Goal: Task Accomplishment & Management: Use online tool/utility

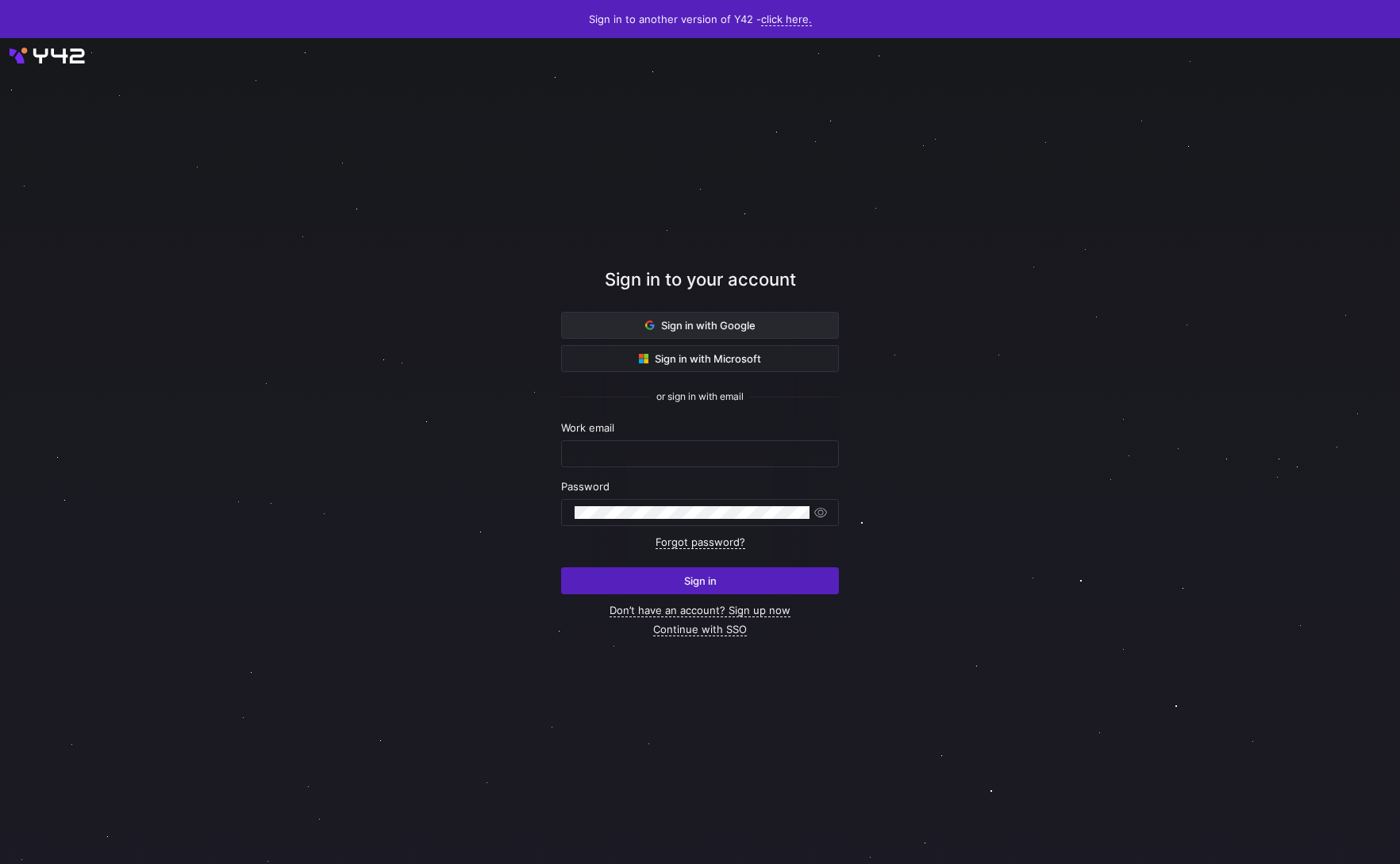
click at [601, 336] on span at bounding box center [700, 326] width 277 height 26
click at [602, 323] on span at bounding box center [700, 326] width 277 height 26
click at [577, 323] on span at bounding box center [700, 326] width 277 height 26
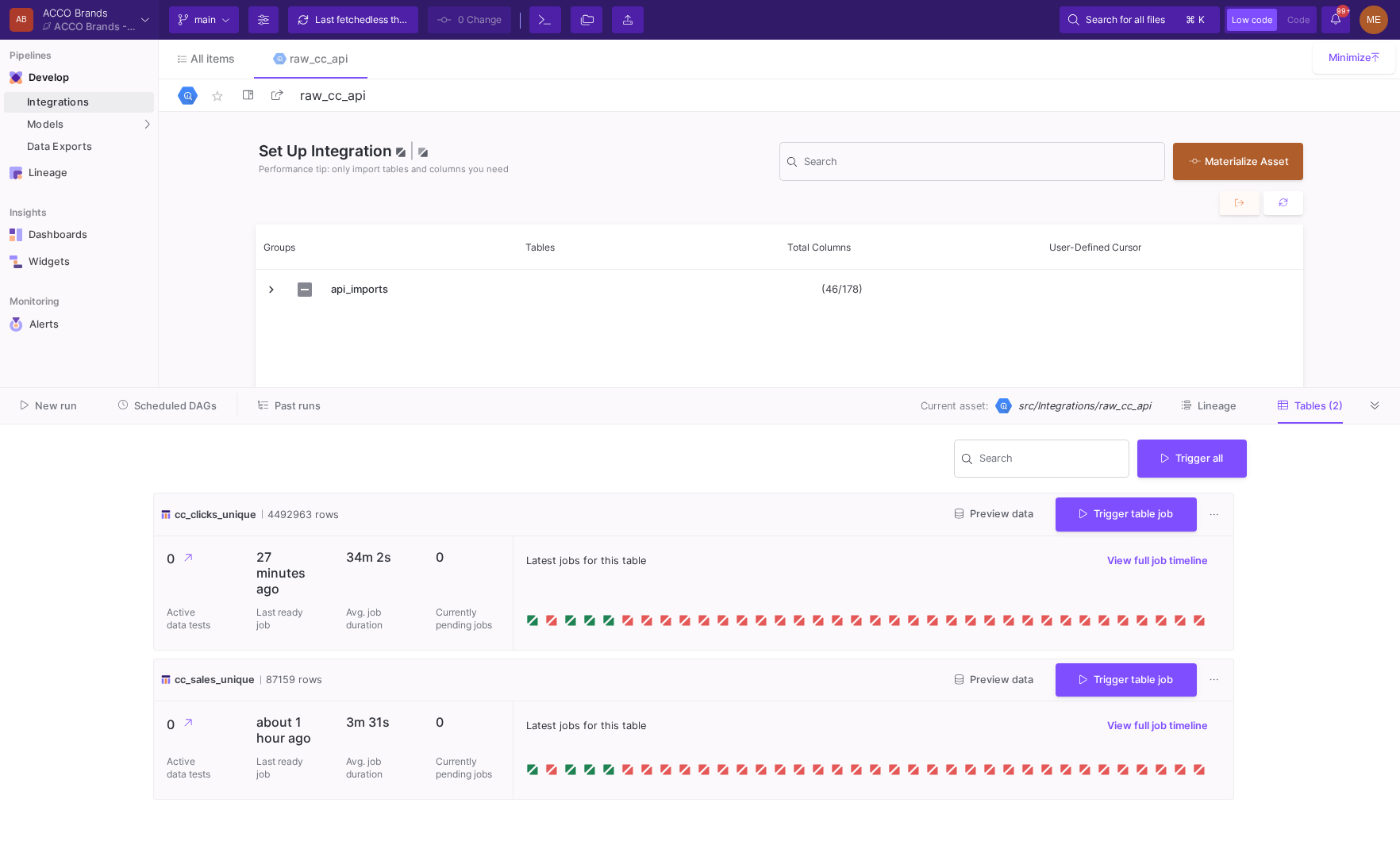
click at [990, 508] on button "Preview data" at bounding box center [994, 515] width 104 height 25
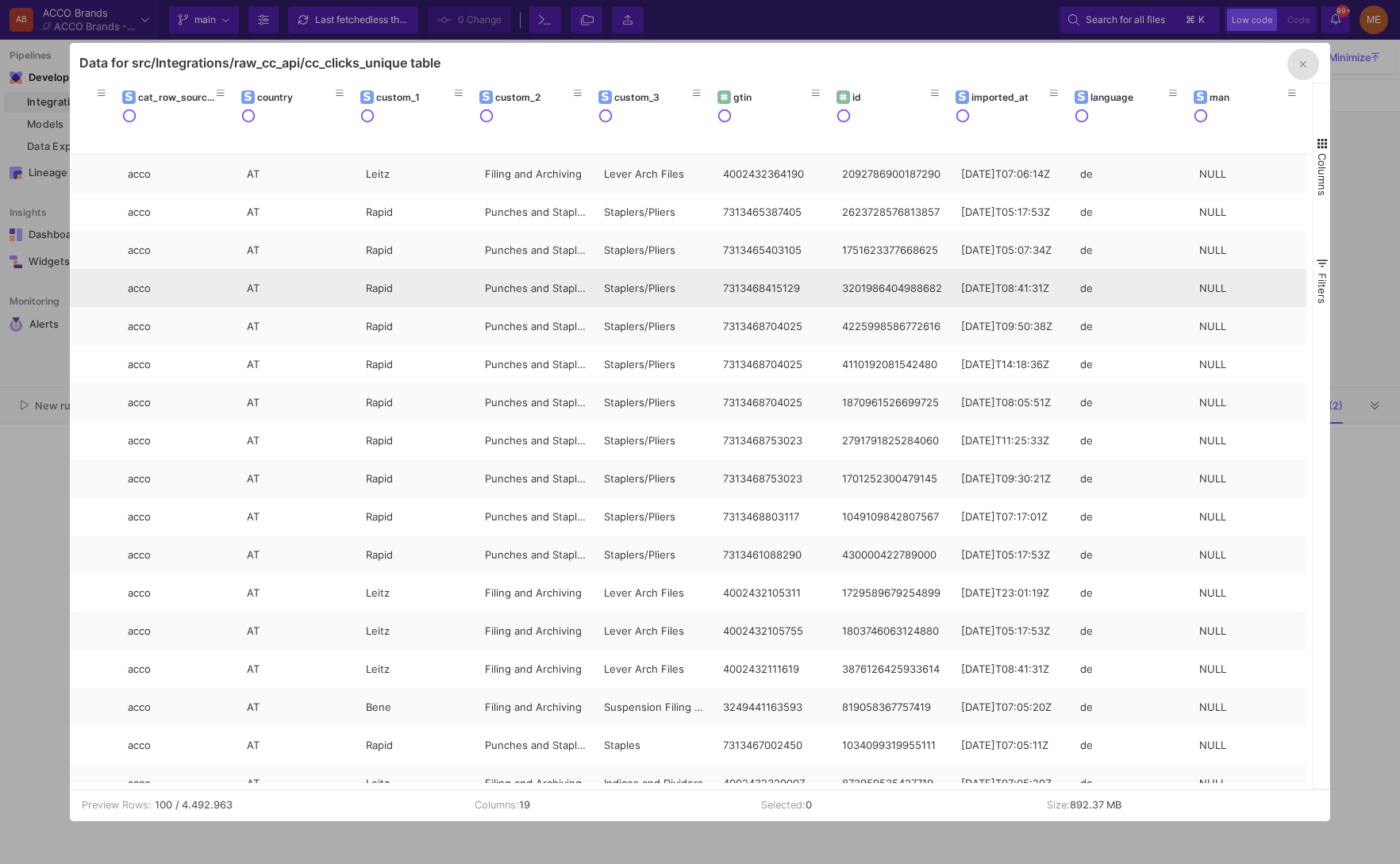
scroll to position [0, 99]
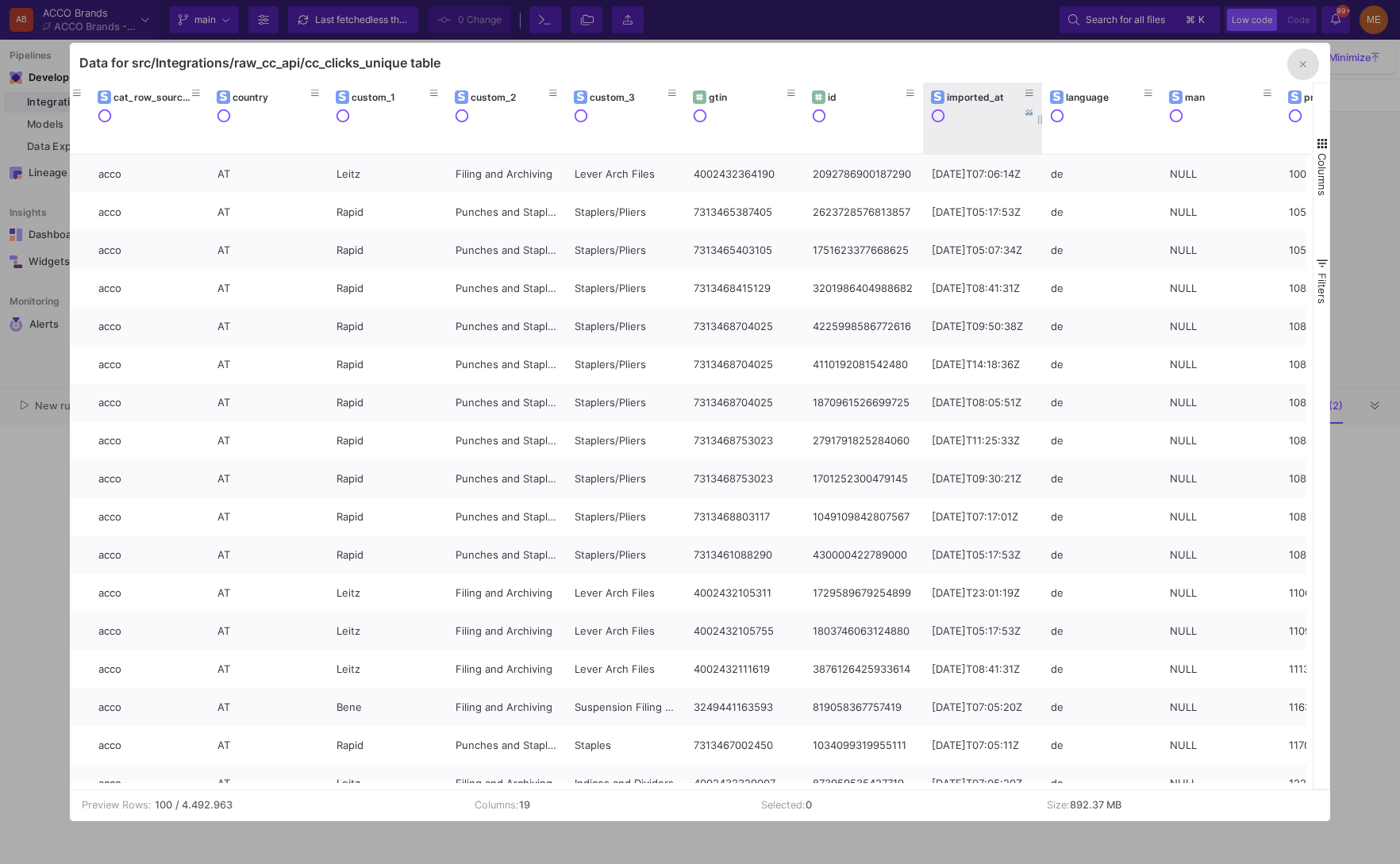
click at [1003, 96] on div "imported_at" at bounding box center [987, 97] width 78 height 12
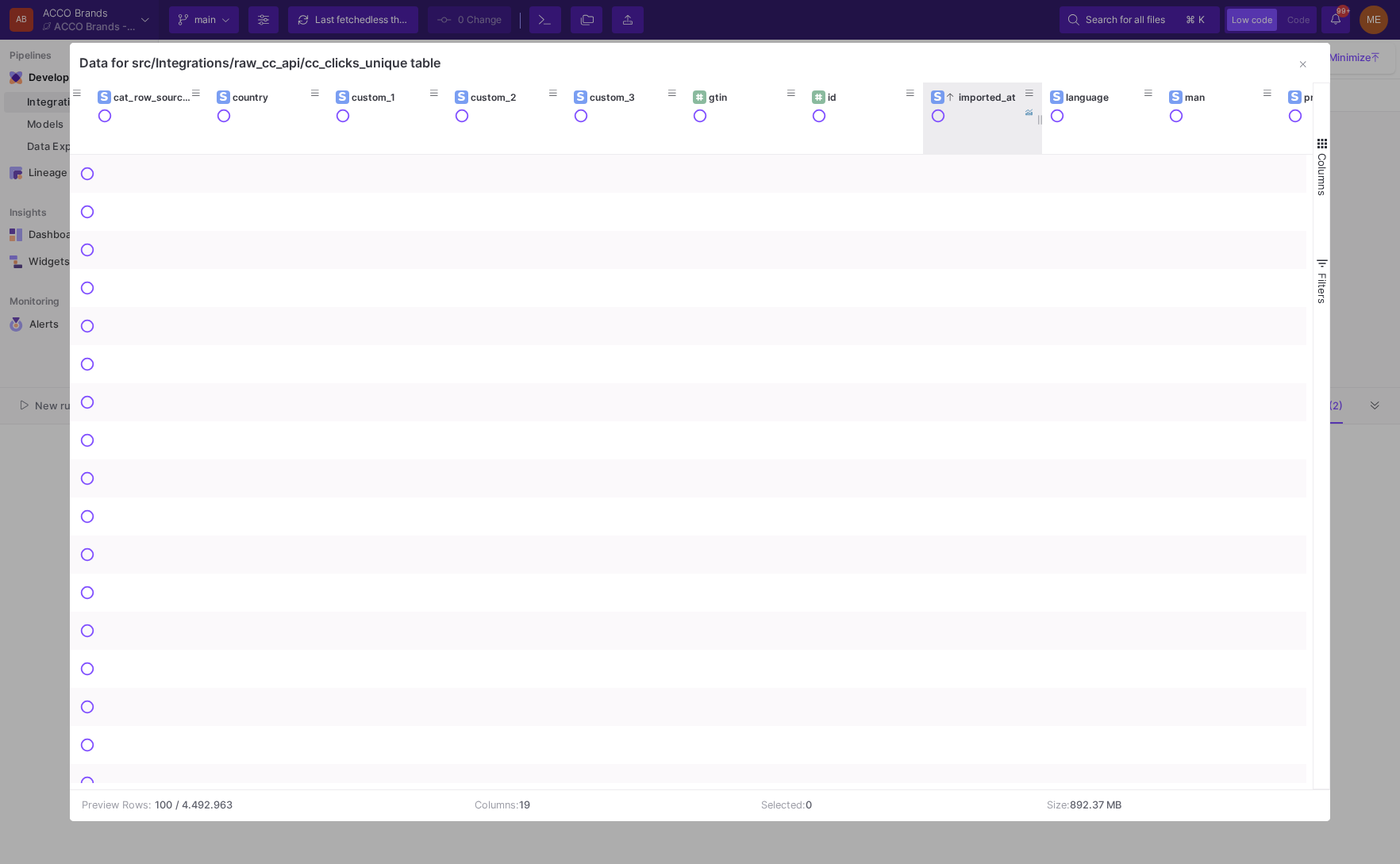
click at [1003, 96] on div "imported_at" at bounding box center [987, 97] width 78 height 12
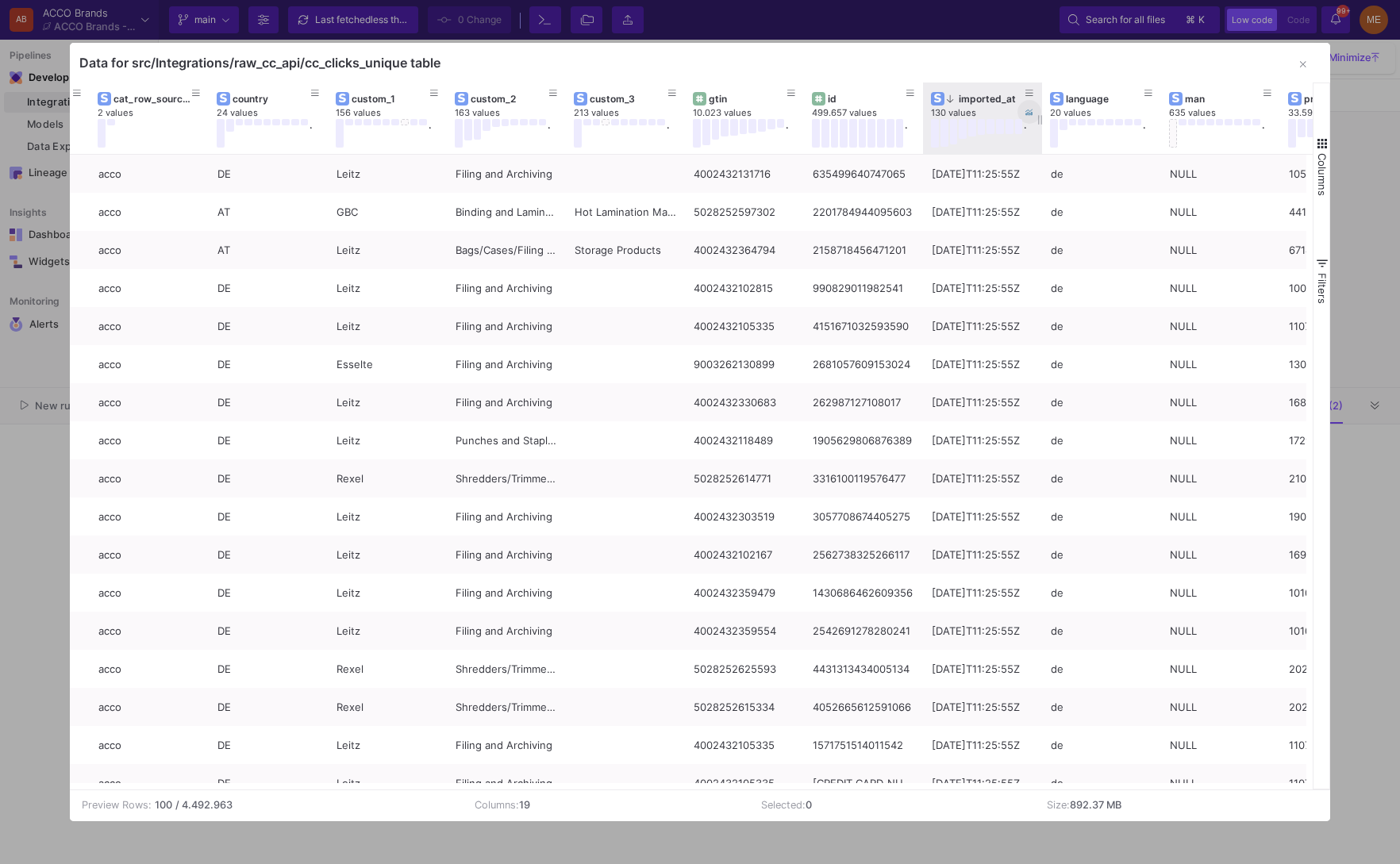
click at [1032, 107] on span at bounding box center [1029, 111] width 8 height 12
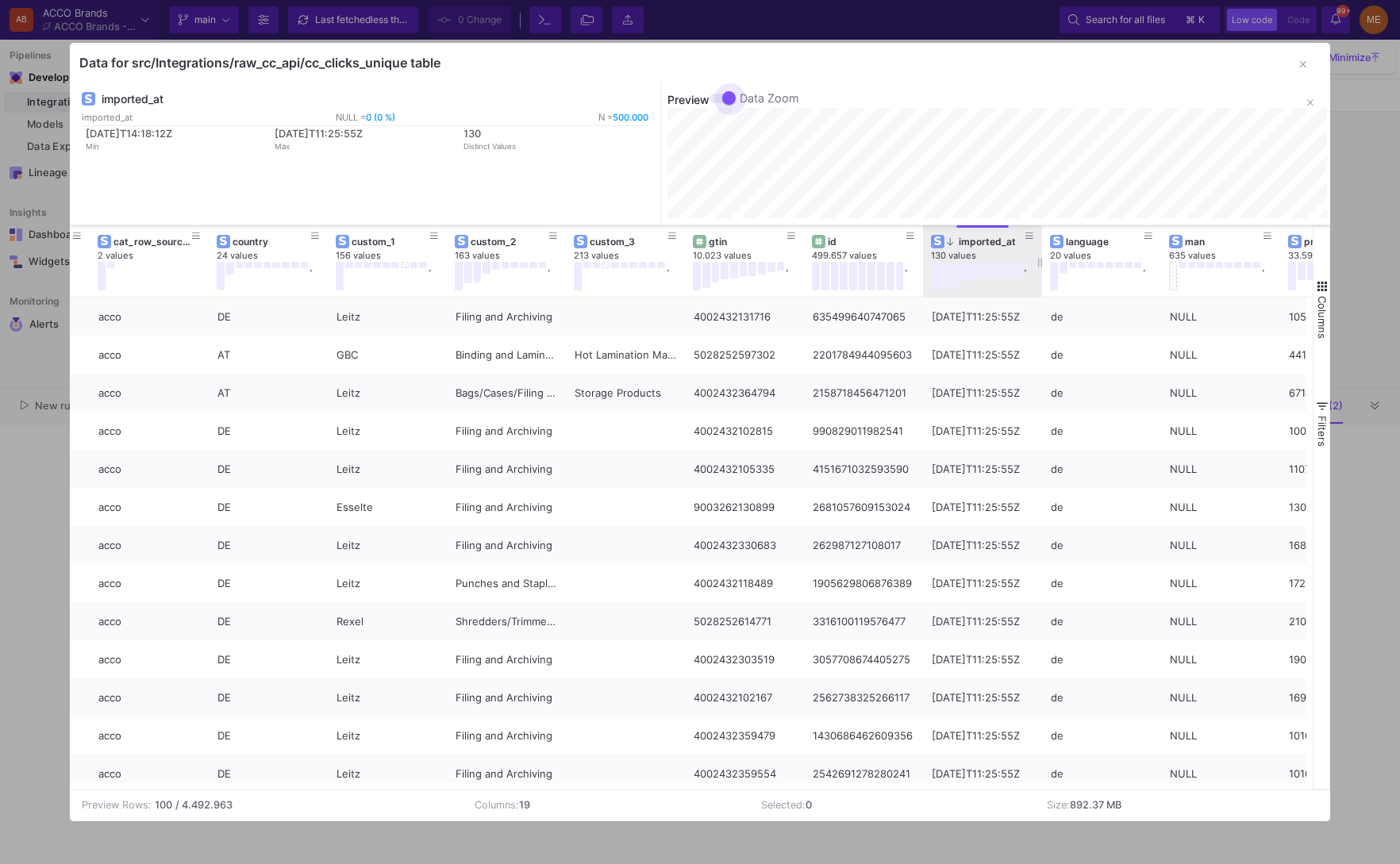
click at [723, 94] on span at bounding box center [730, 99] width 16 height 16
click at [717, 103] on input "Data Zoom" at bounding box center [716, 103] width 1 height 1
click at [723, 94] on span at bounding box center [717, 99] width 16 height 16
click at [717, 103] on input "Data Zoom" at bounding box center [716, 103] width 1 height 1
checkbox input "true"
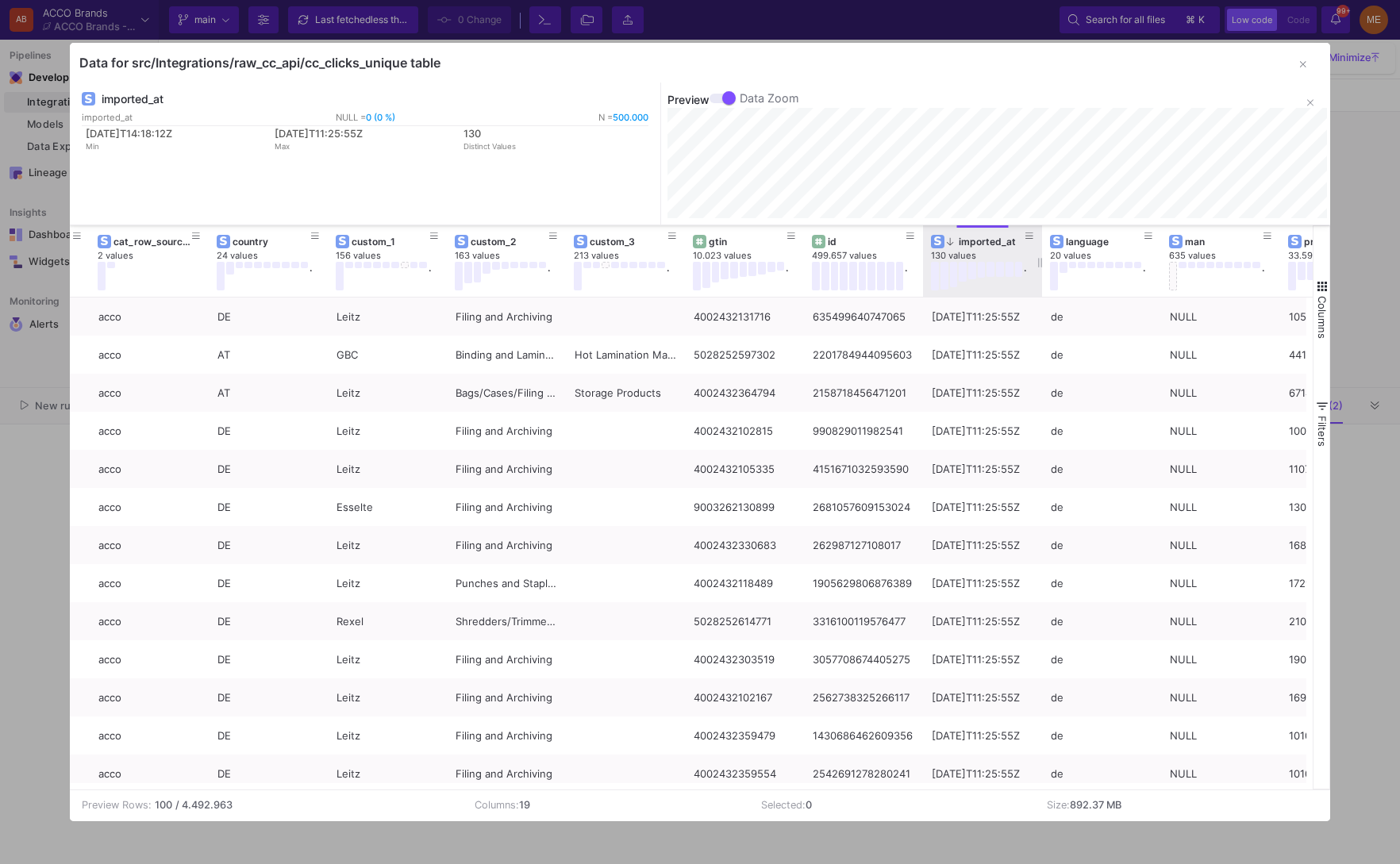
click at [1345, 200] on div "Data for src/Integrations/raw_cc_api/cc_clicks_unique table imported_at importe…" at bounding box center [700, 432] width 1400 height 864
click at [541, 200] on y42-table-column-stats "imported_at imported_at NULL = 0 (0 %) N = 500.000 2024-07-09T14:18:12Z Min 202…" at bounding box center [700, 153] width 1260 height 142
click at [1327, 136] on div "Preview Data Zoom 2025-06-14T23:05:27Z Sample Size 63" at bounding box center [996, 153] width 670 height 142
click at [1369, 138] on div at bounding box center [700, 432] width 1400 height 864
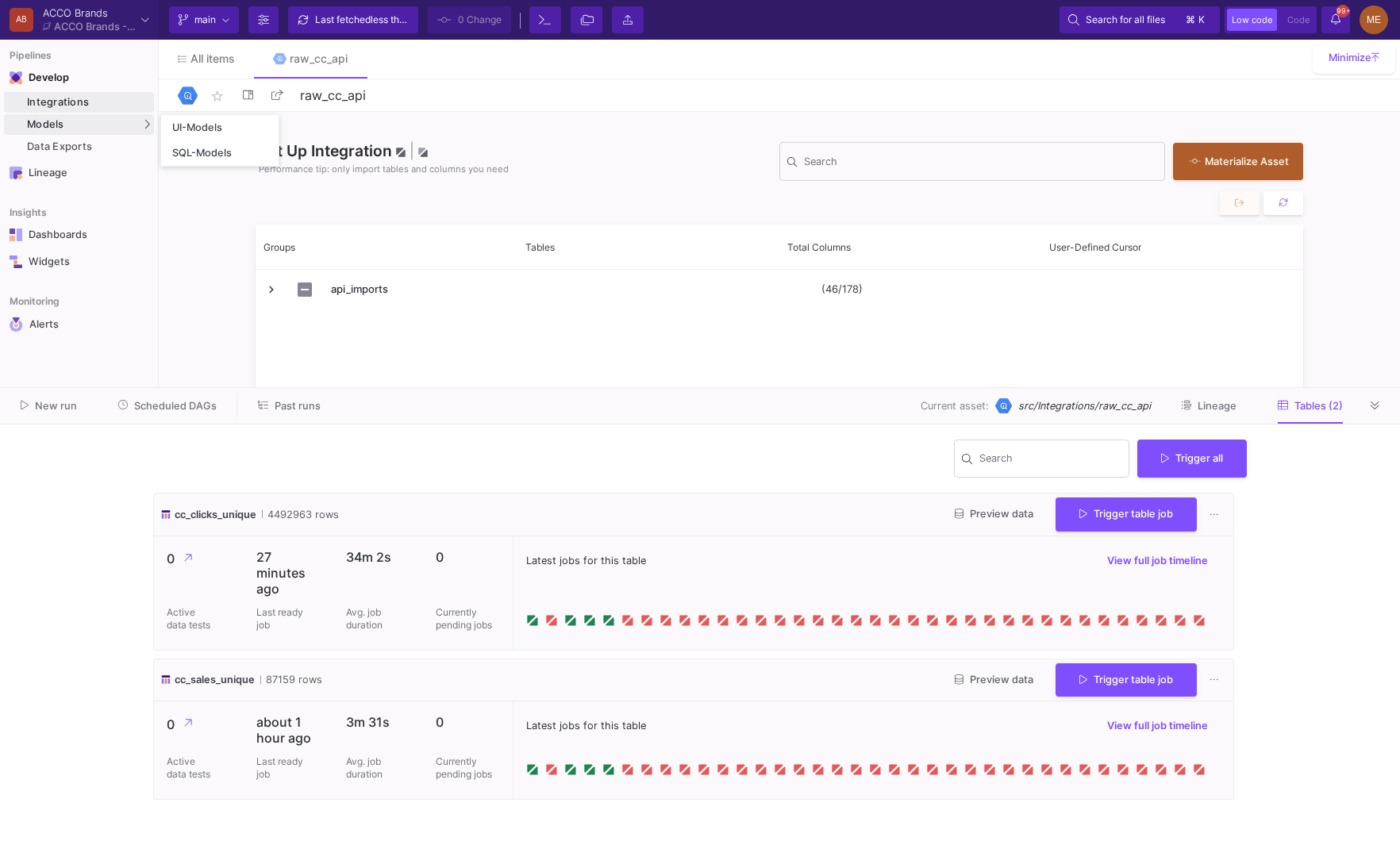
click at [64, 131] on div "Models" at bounding box center [78, 124] width 150 height 21
click at [105, 145] on div "Data Exports" at bounding box center [89, 147] width 123 height 13
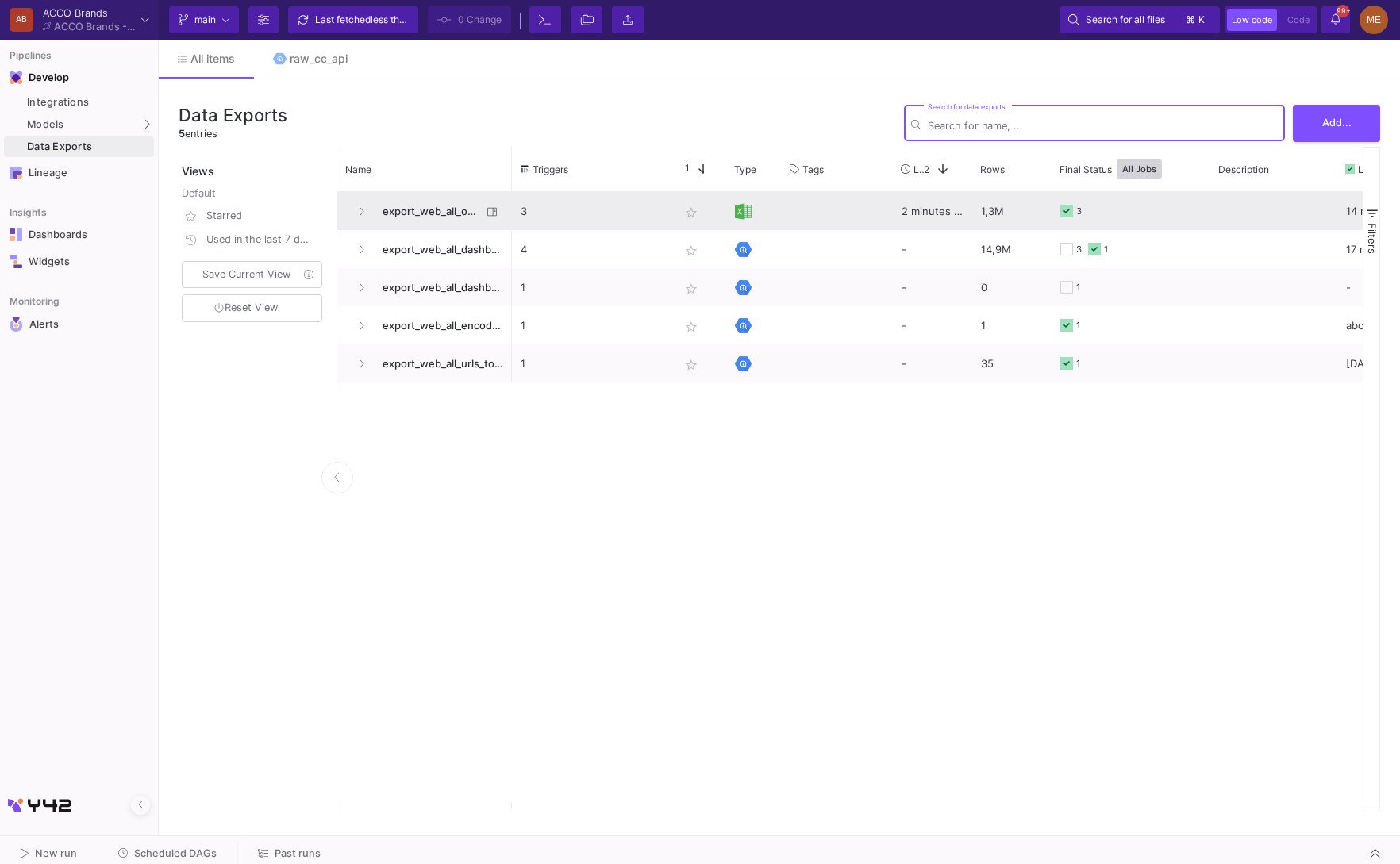
click at [634, 216] on p "3" at bounding box center [591, 211] width 141 height 37
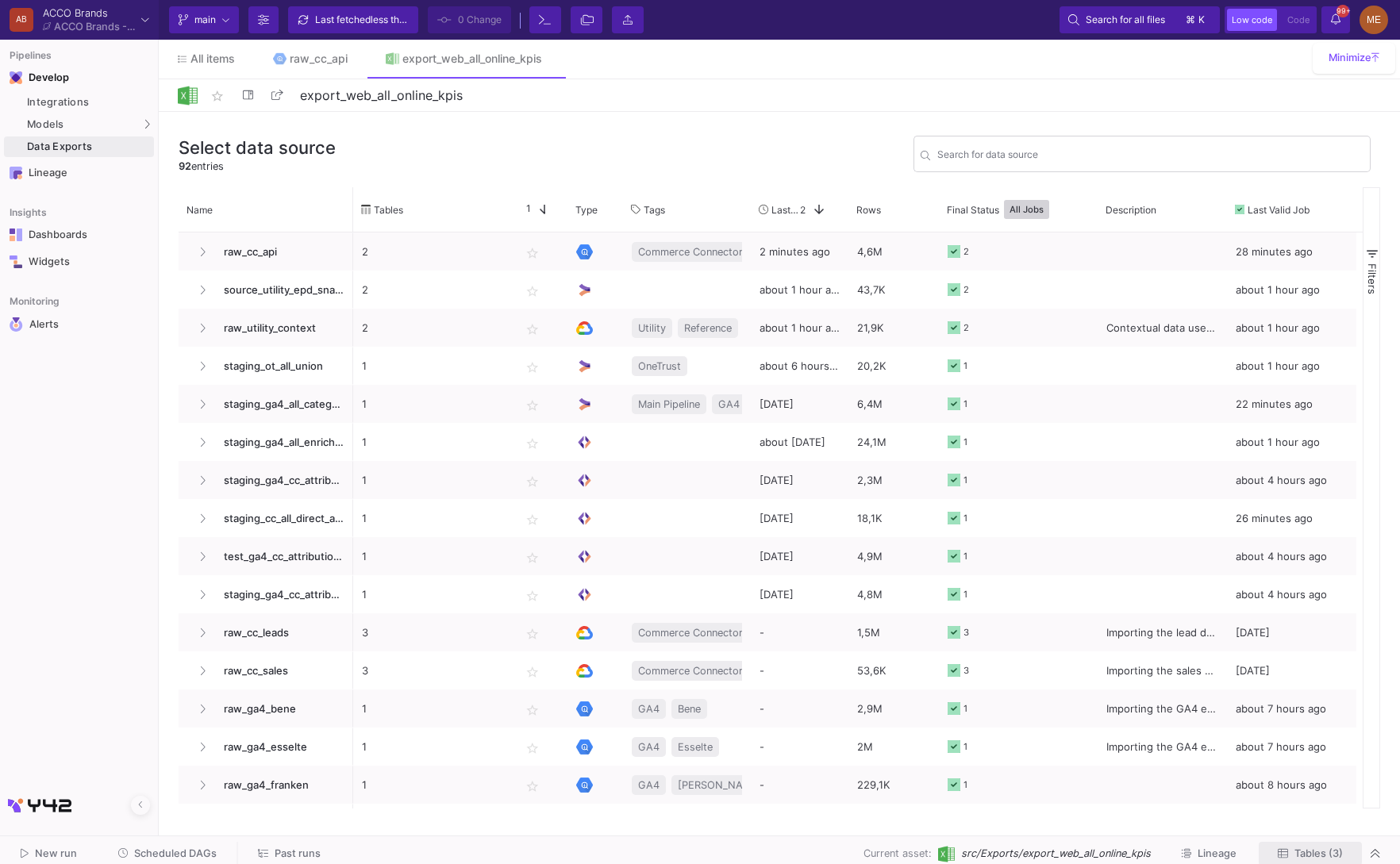
click at [1278, 843] on button "Tables (3)" at bounding box center [1311, 854] width 103 height 25
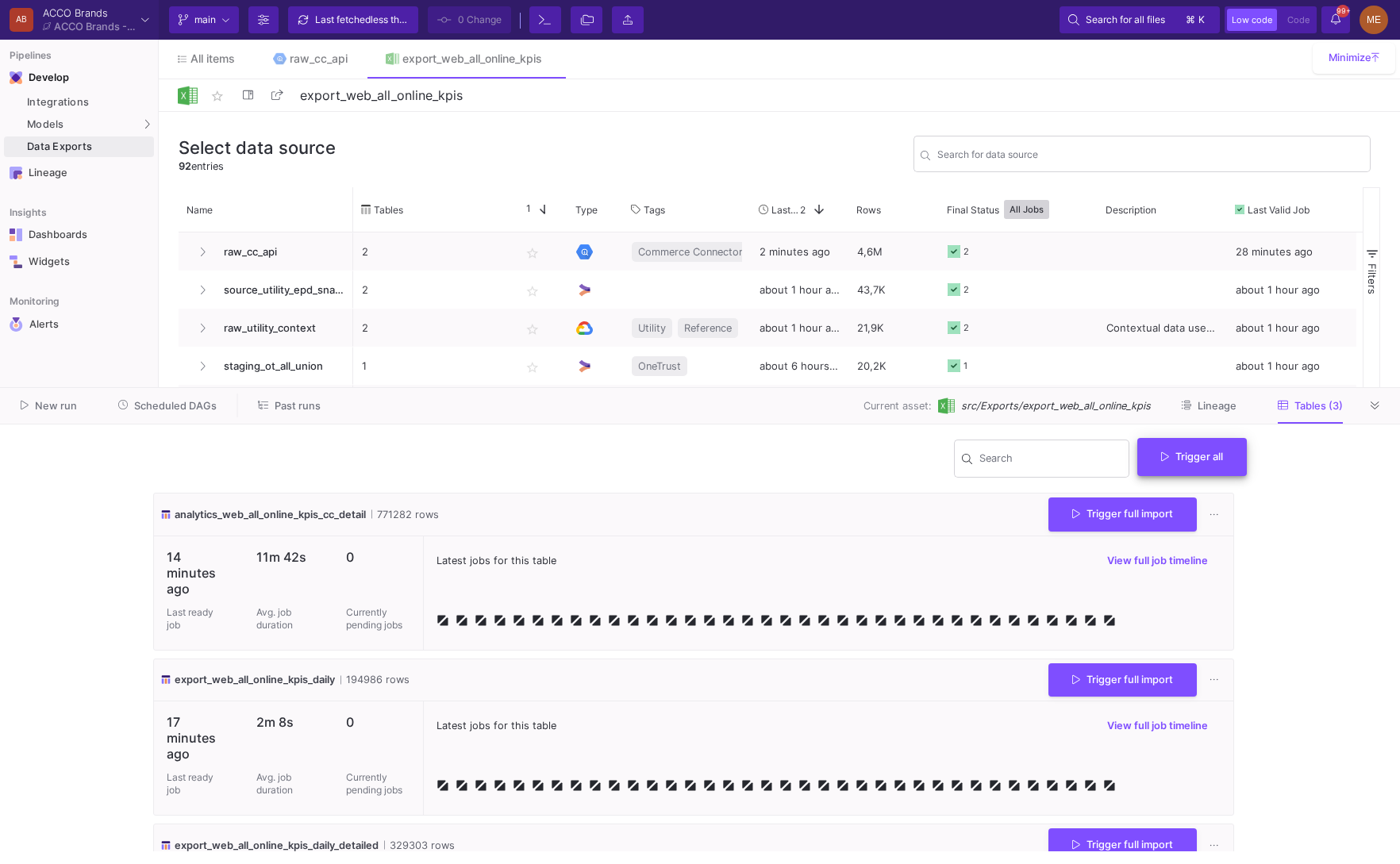
click at [1198, 465] on button "Trigger all" at bounding box center [1192, 457] width 110 height 38
click at [1175, 486] on button "Full import" at bounding box center [1199, 496] width 130 height 38
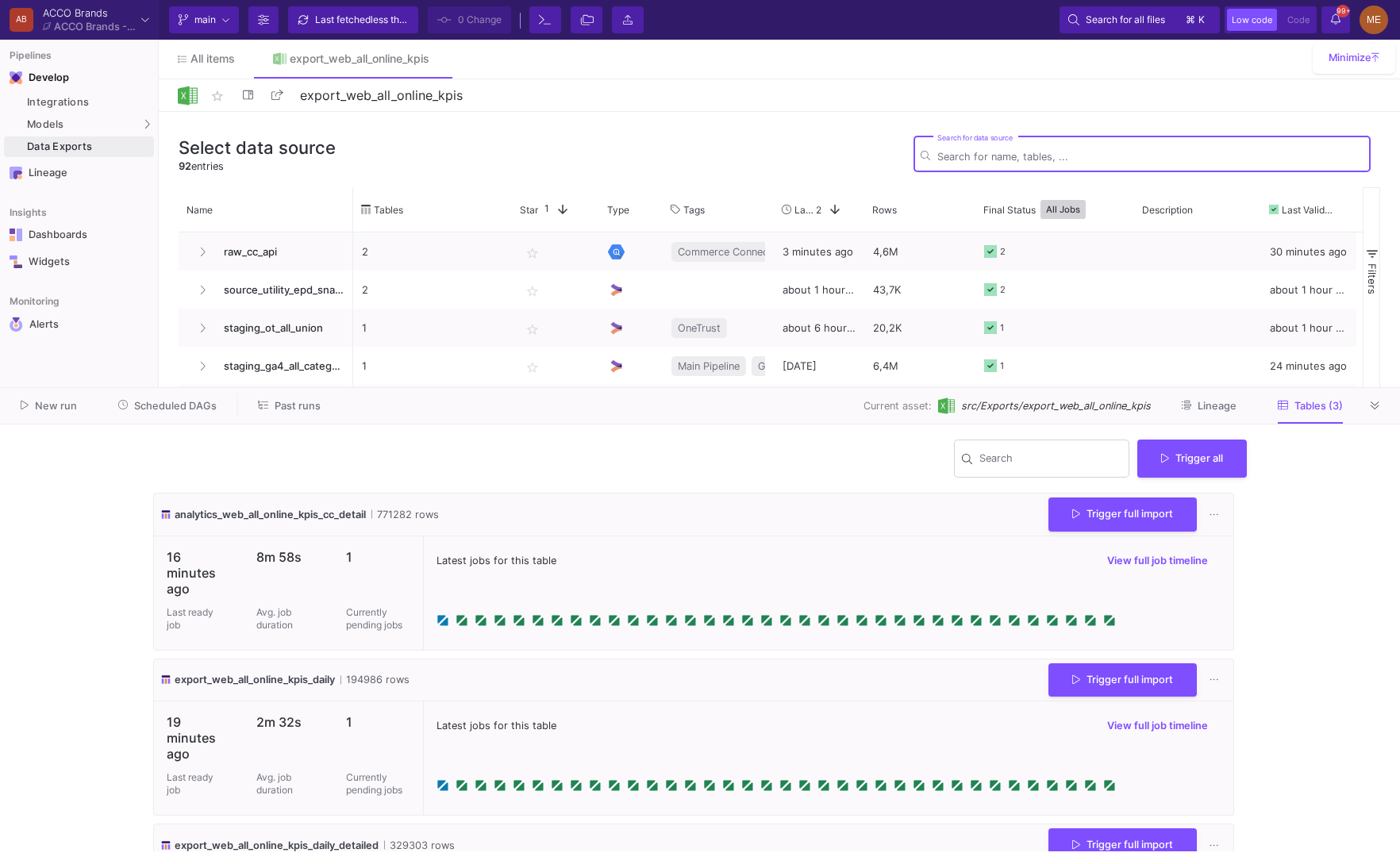
click at [539, 474] on div "Search Trigger all" at bounding box center [700, 465] width 1094 height 57
click at [1210, 516] on icon at bounding box center [1215, 514] width 9 height 10
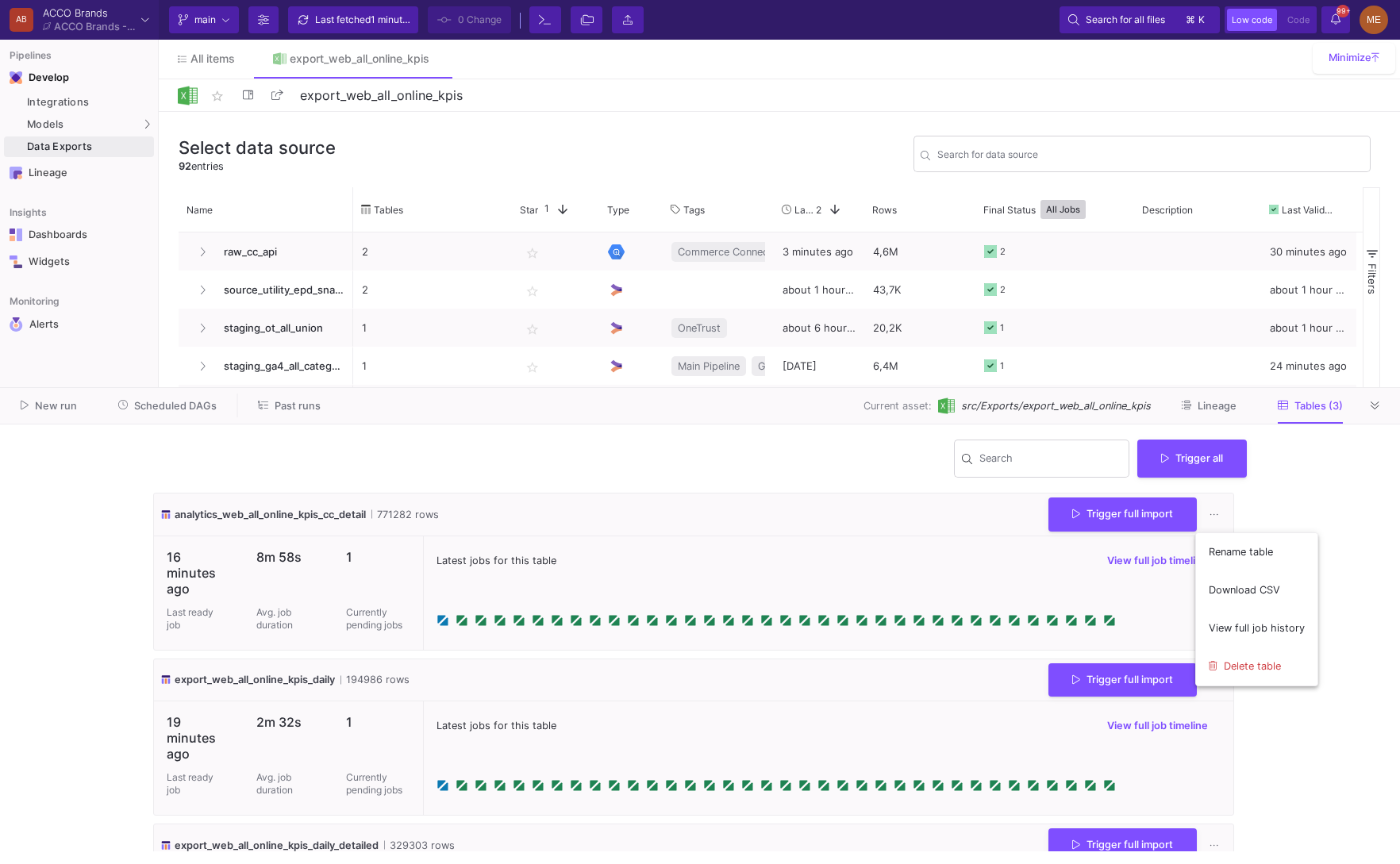
click at [1281, 516] on div at bounding box center [700, 432] width 1400 height 864
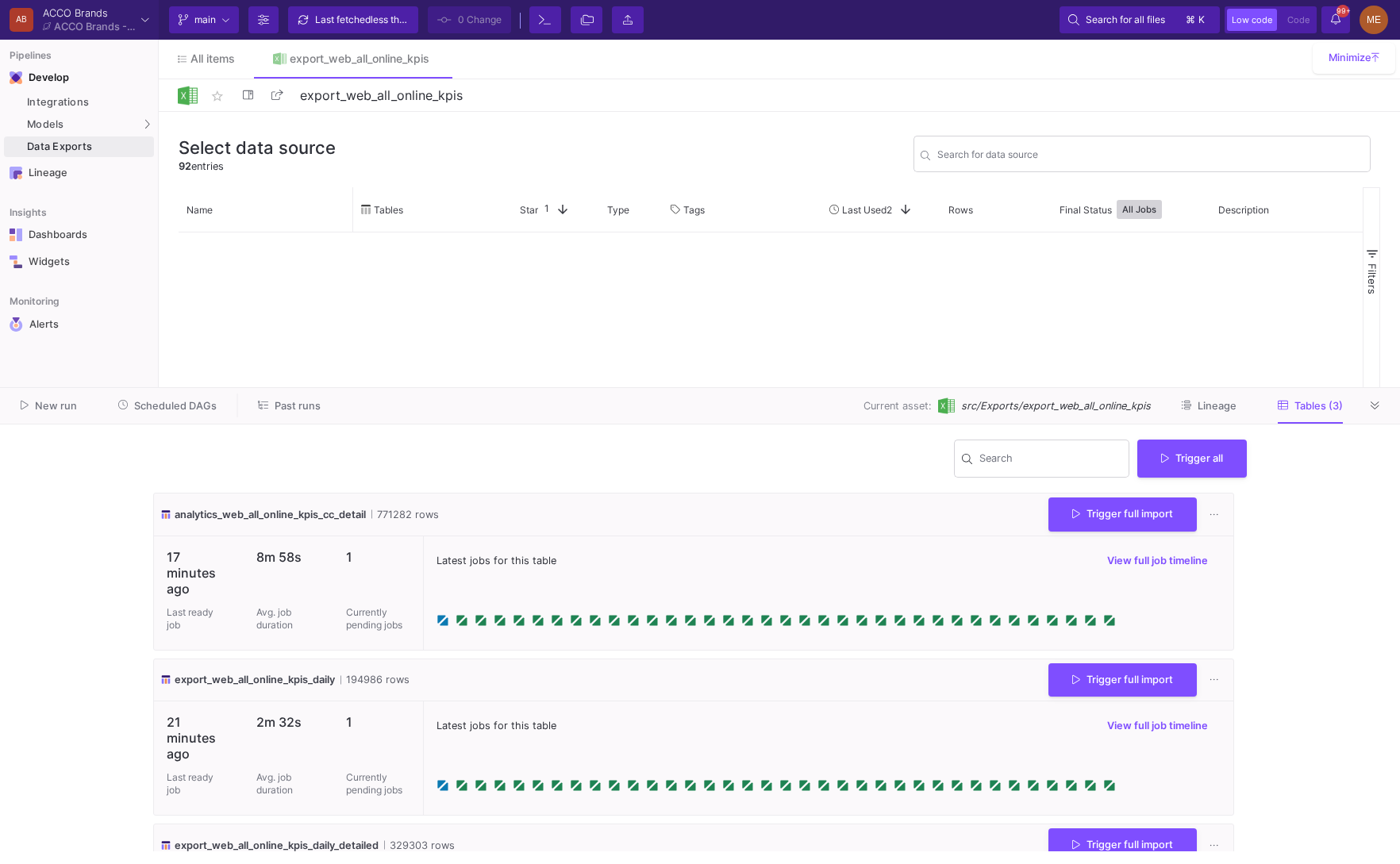
click at [1215, 497] on div "analytics_web_all_online_kpis_cc_detail 771282 rows Trigger full import" at bounding box center [694, 515] width 1080 height 43
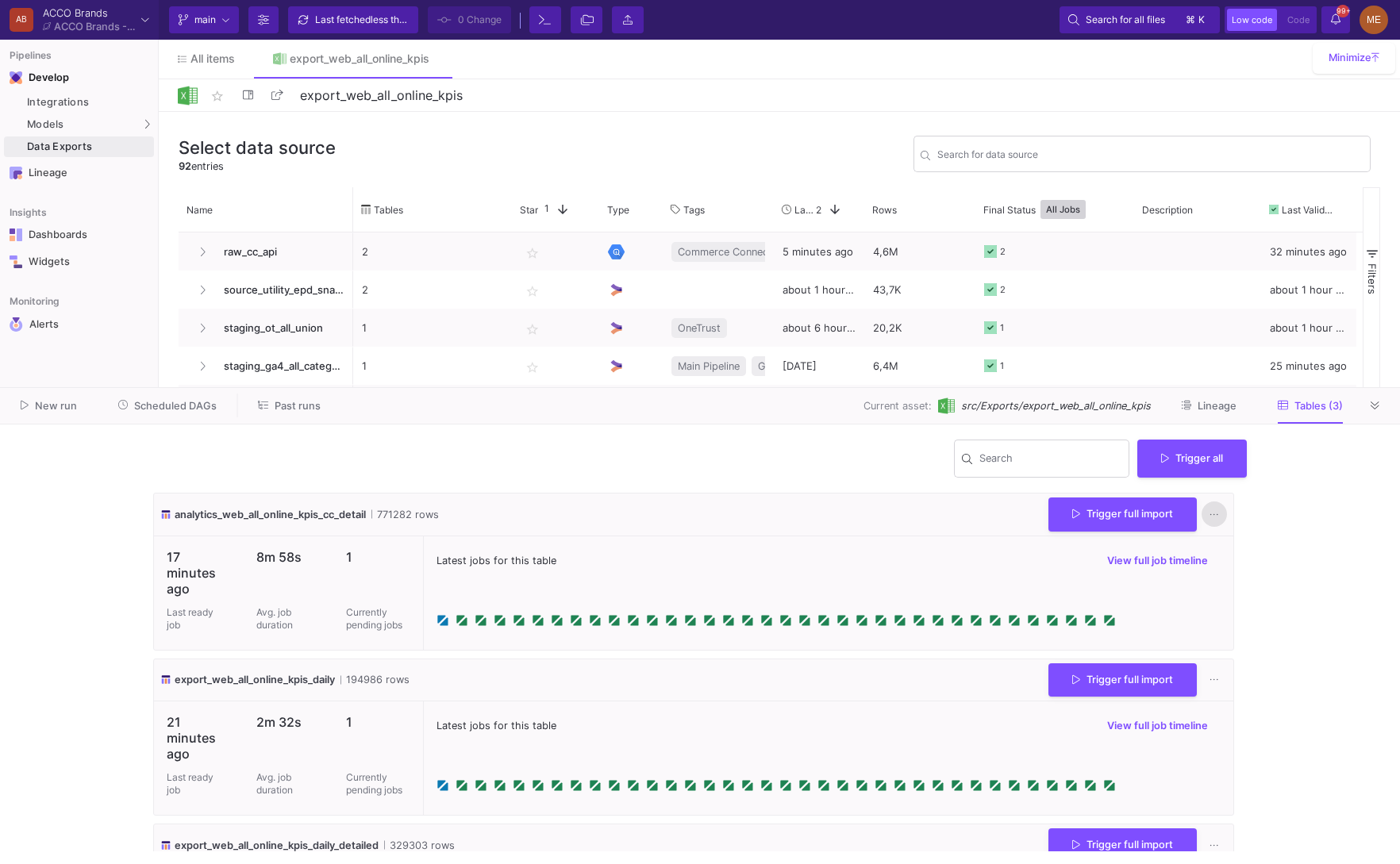
click at [1214, 516] on button at bounding box center [1215, 515] width 26 height 26
click at [1247, 582] on link "Download CSV" at bounding box center [1257, 590] width 121 height 38
click at [1217, 681] on button at bounding box center [1215, 681] width 26 height 26
click at [1249, 753] on link "Download CSV" at bounding box center [1257, 756] width 121 height 38
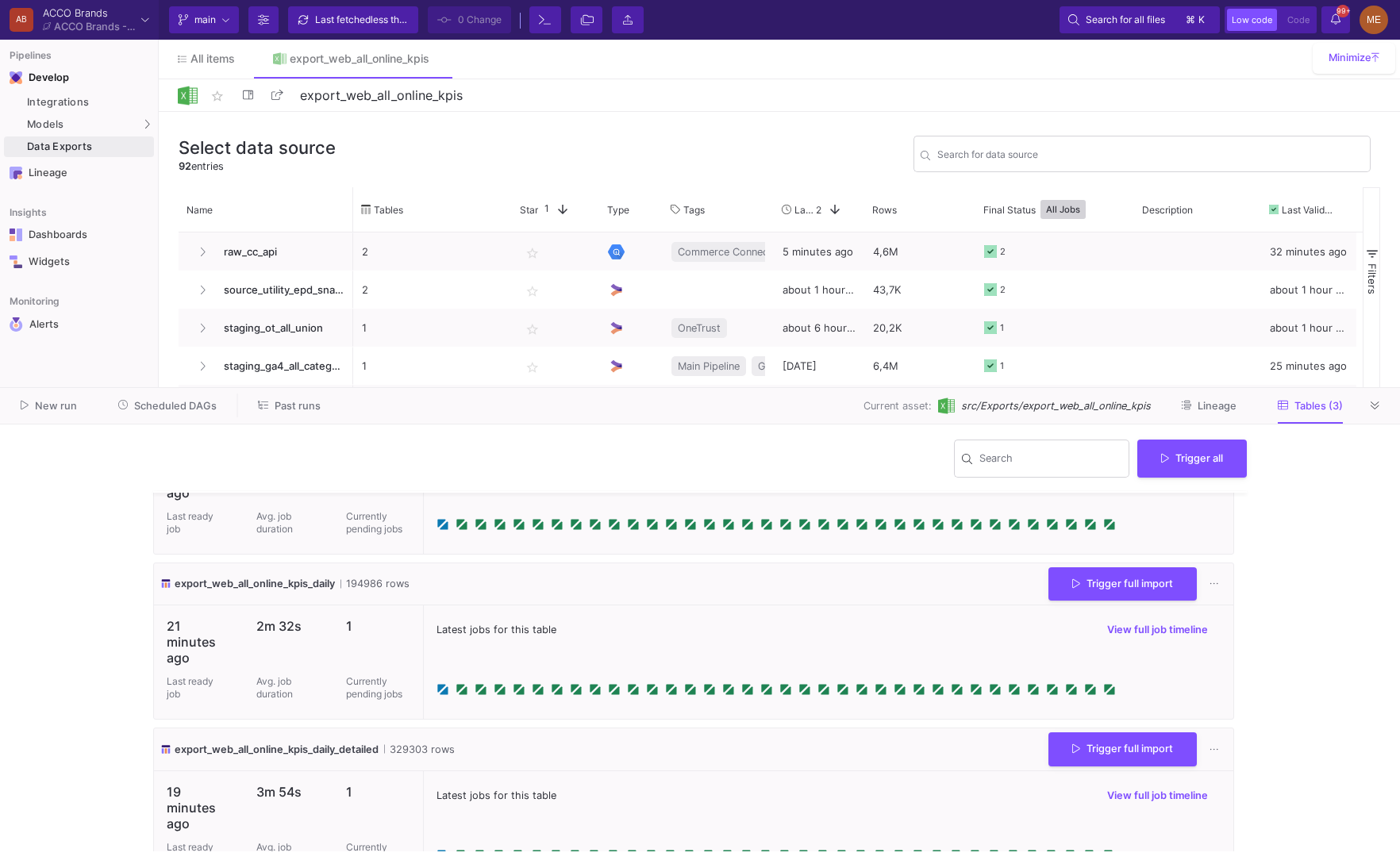
scroll to position [120, 0]
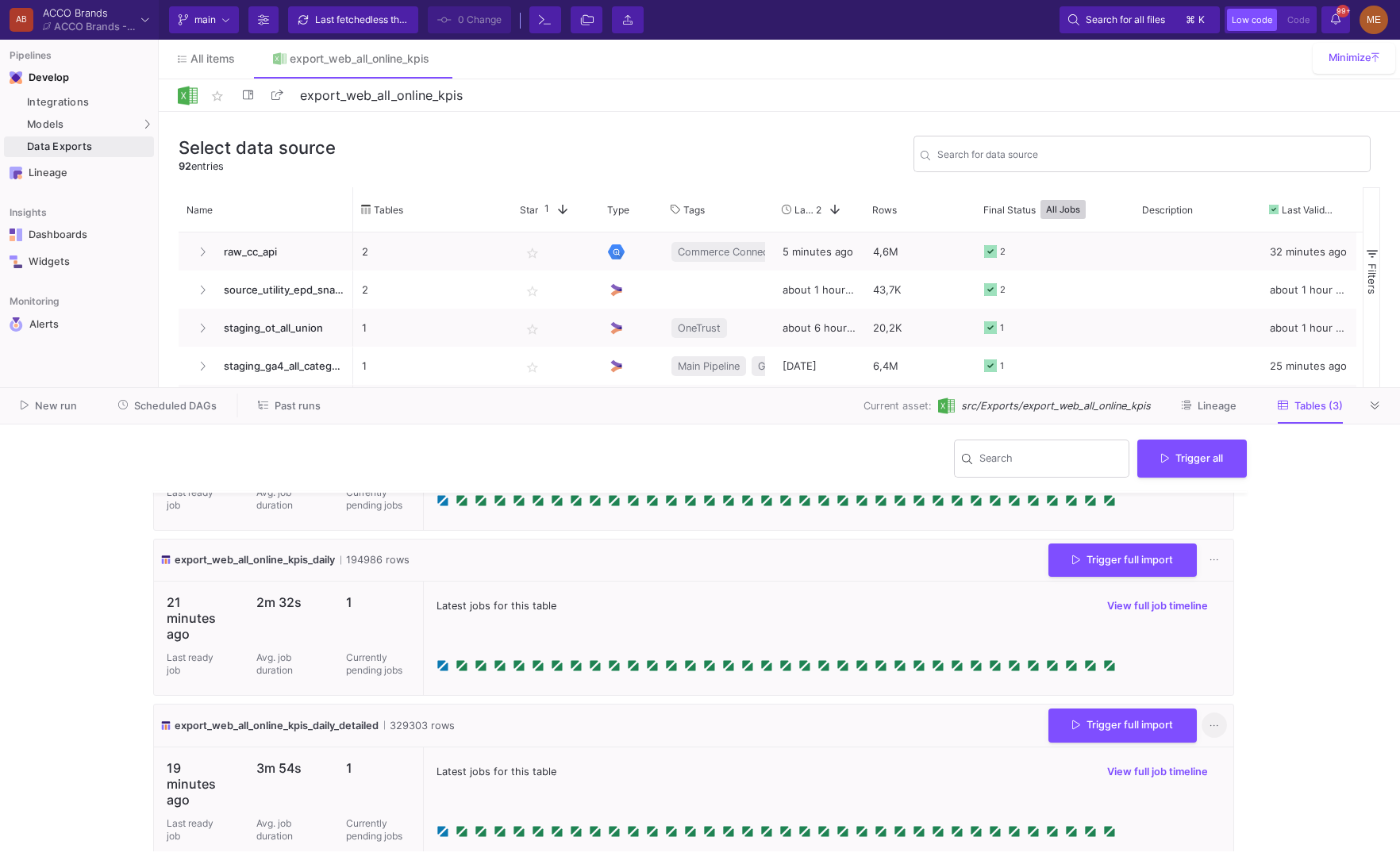
click at [1210, 724] on icon at bounding box center [1215, 725] width 9 height 10
click at [1228, 619] on link "Download CSV" at bounding box center [1257, 623] width 121 height 38
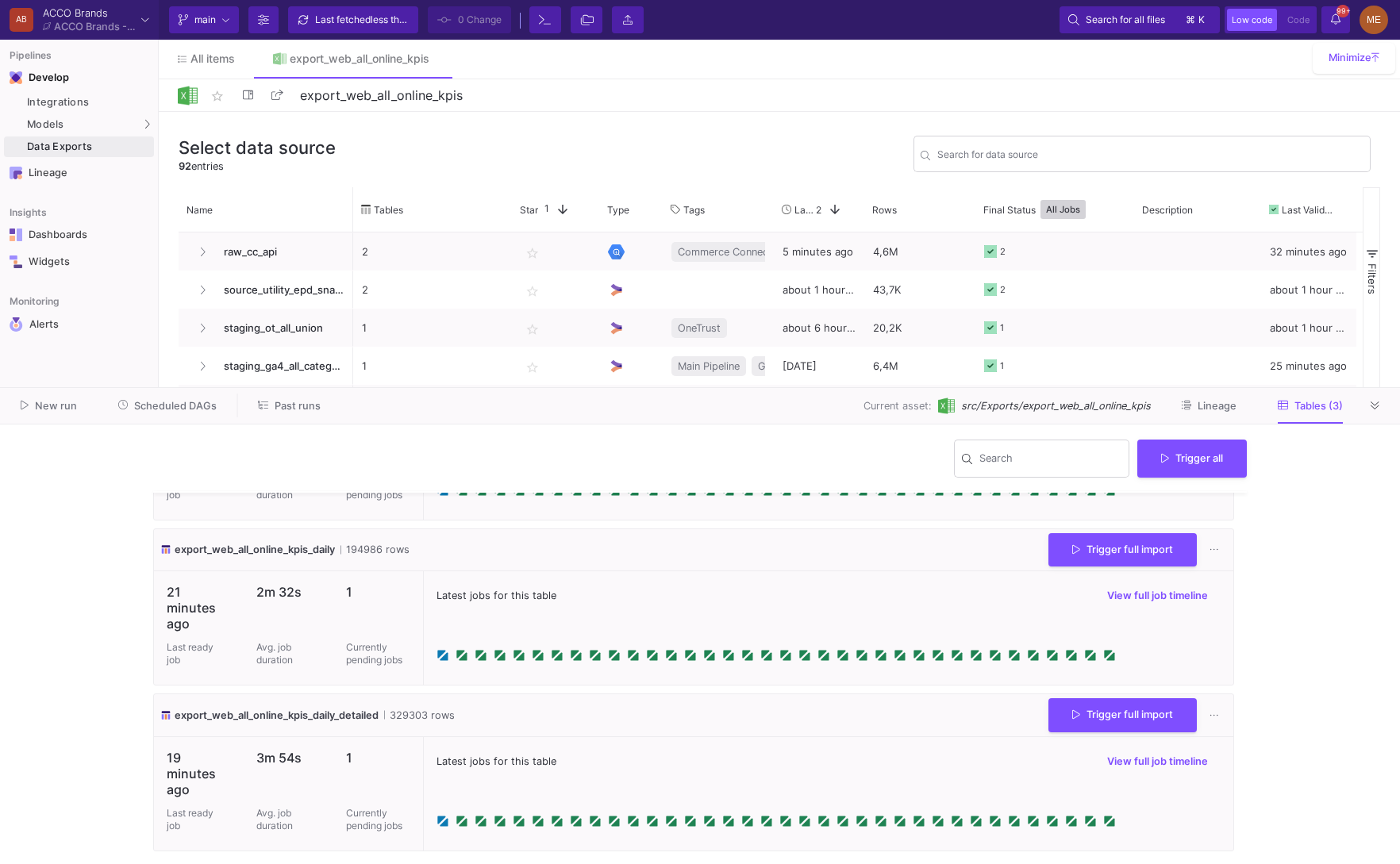
scroll to position [0, 0]
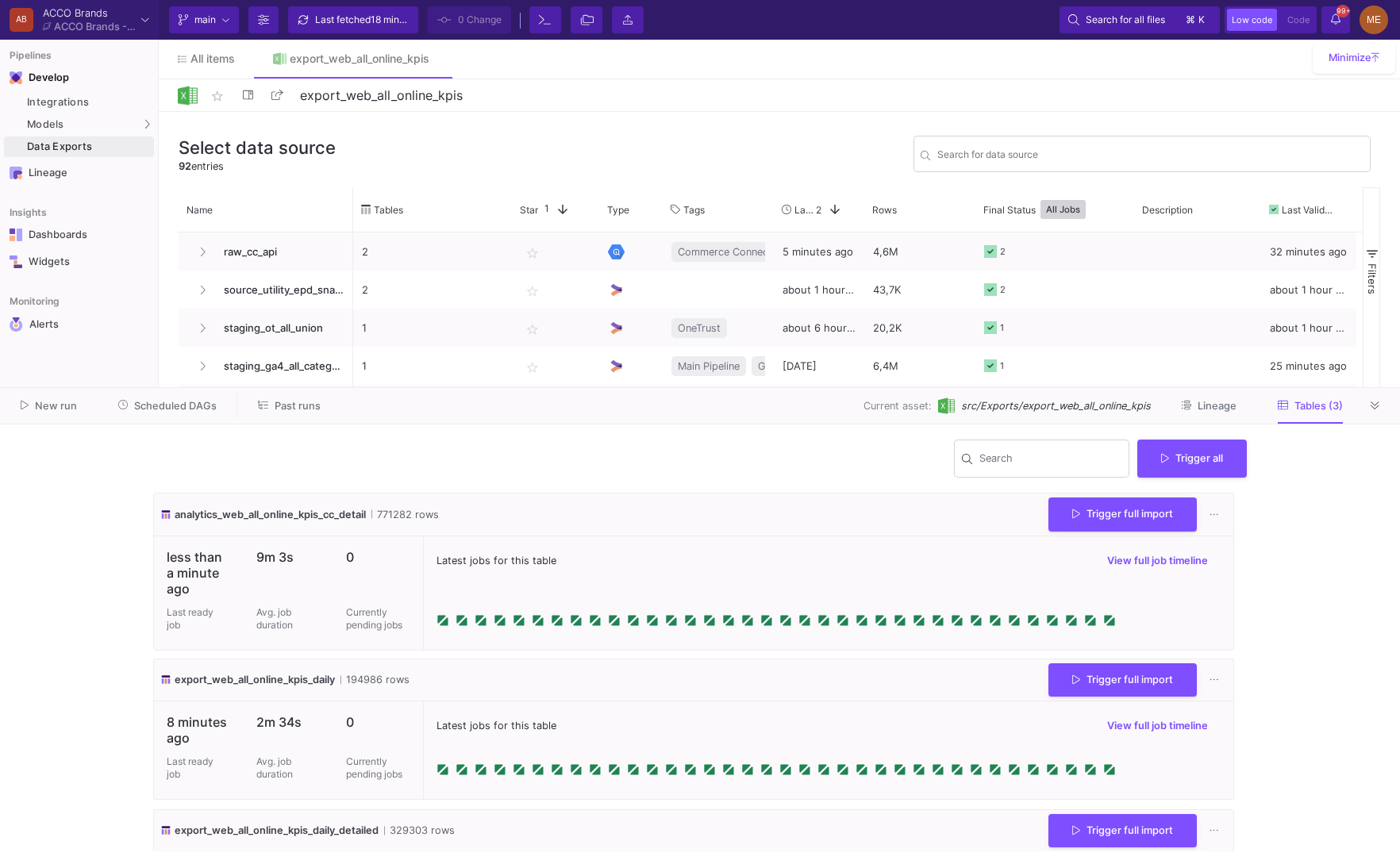
click at [52, 393] on button "New run" at bounding box center [49, 405] width 95 height 25
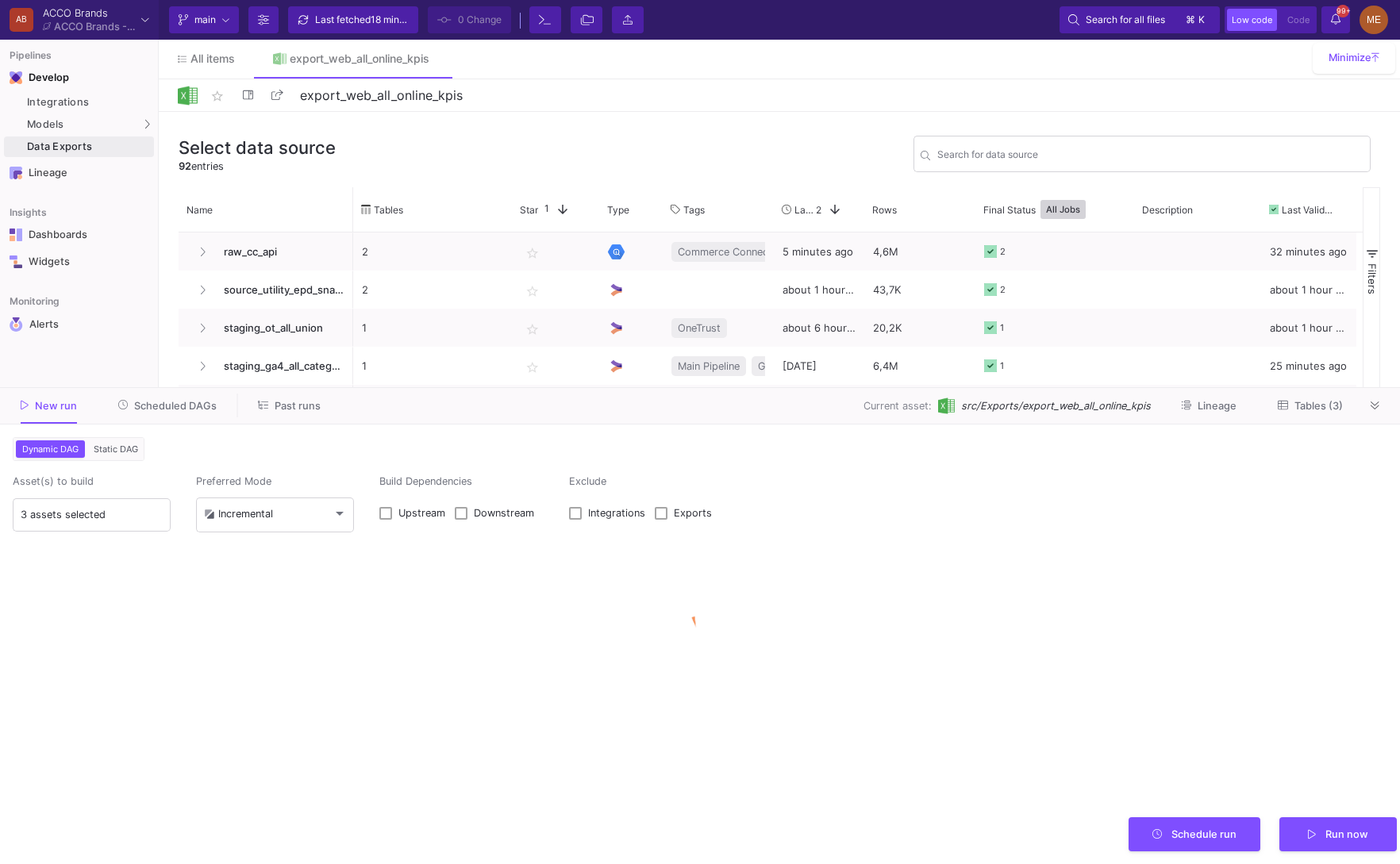
type input "0"
click at [110, 451] on span "Static DAG" at bounding box center [116, 449] width 51 height 11
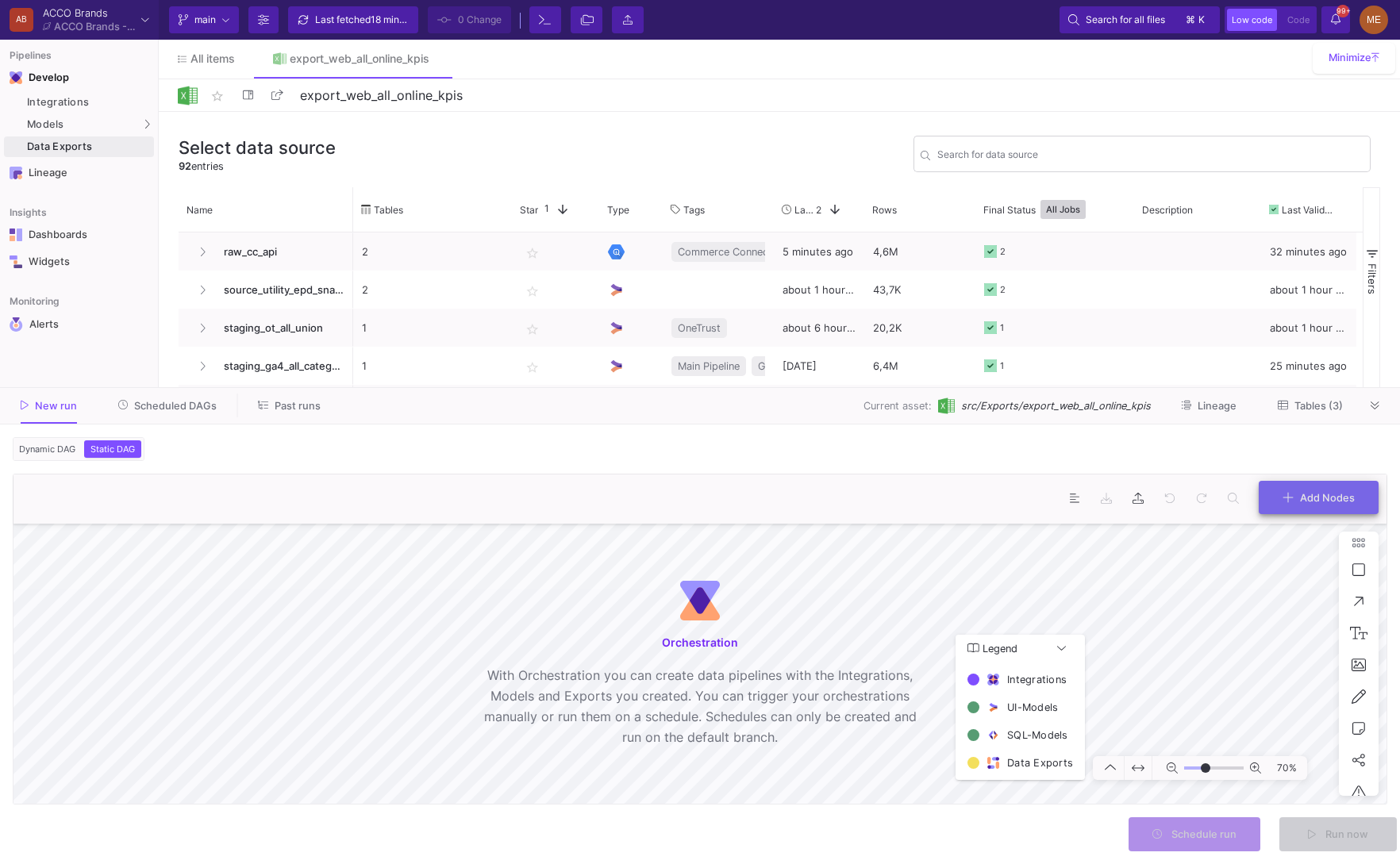
click at [1270, 507] on button "Add Nodes" at bounding box center [1319, 497] width 120 height 34
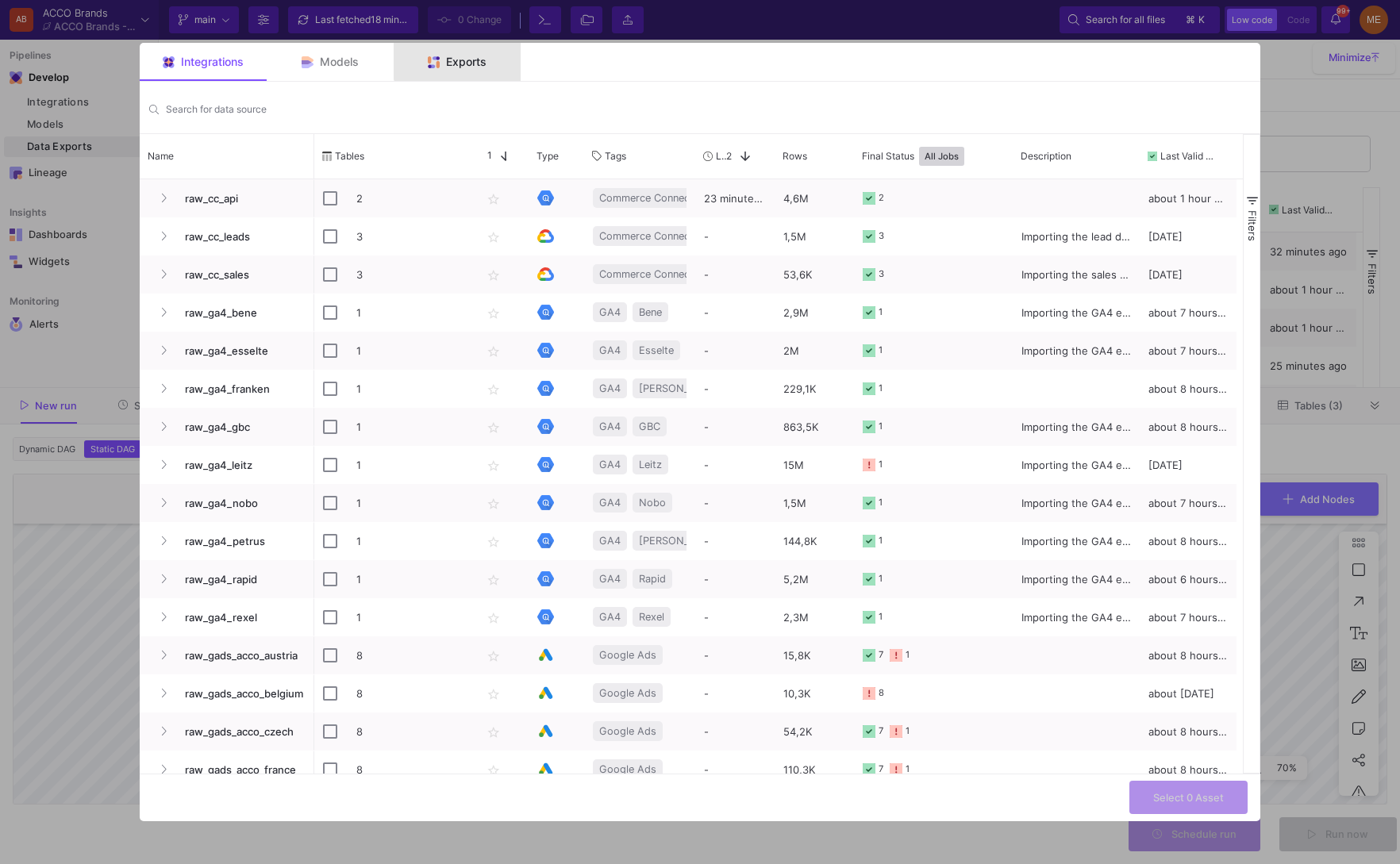
click at [466, 53] on div "Exports" at bounding box center [456, 62] width 127 height 38
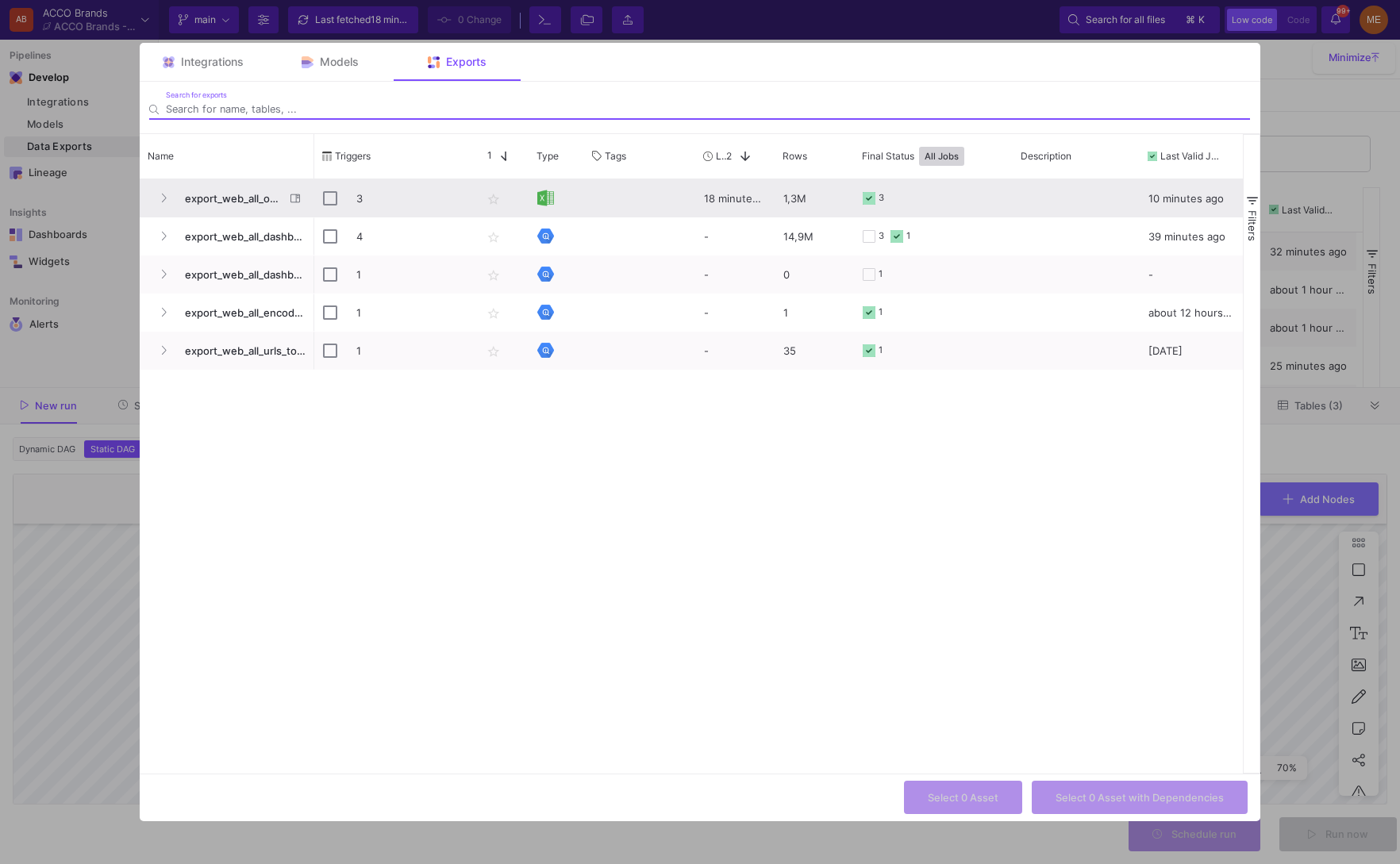
click at [339, 201] on div "3" at bounding box center [393, 198] width 141 height 37
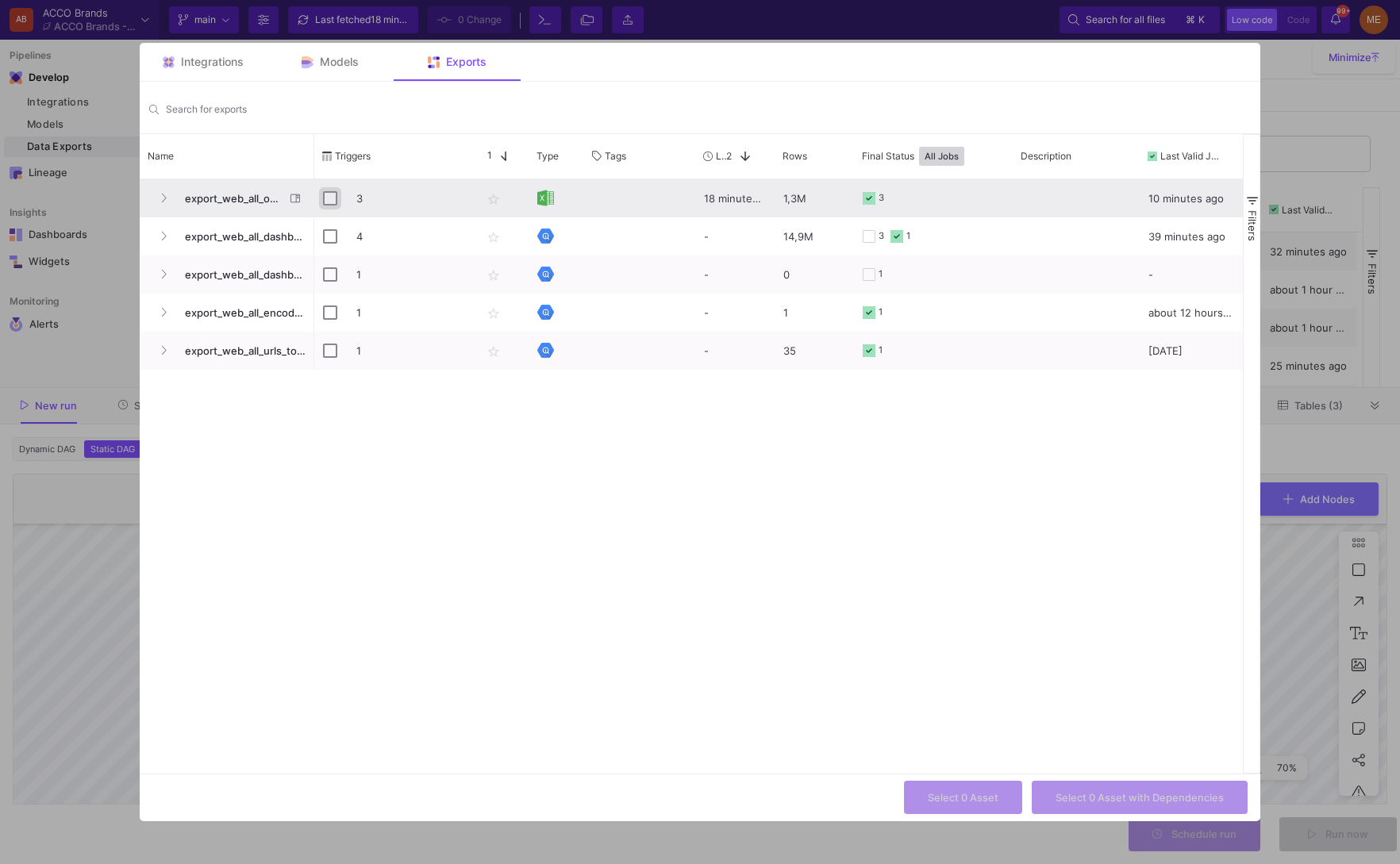
click at [330, 202] on input "Press Space to toggle row selection (unchecked)" at bounding box center [330, 199] width 15 height 15
checkbox input "true"
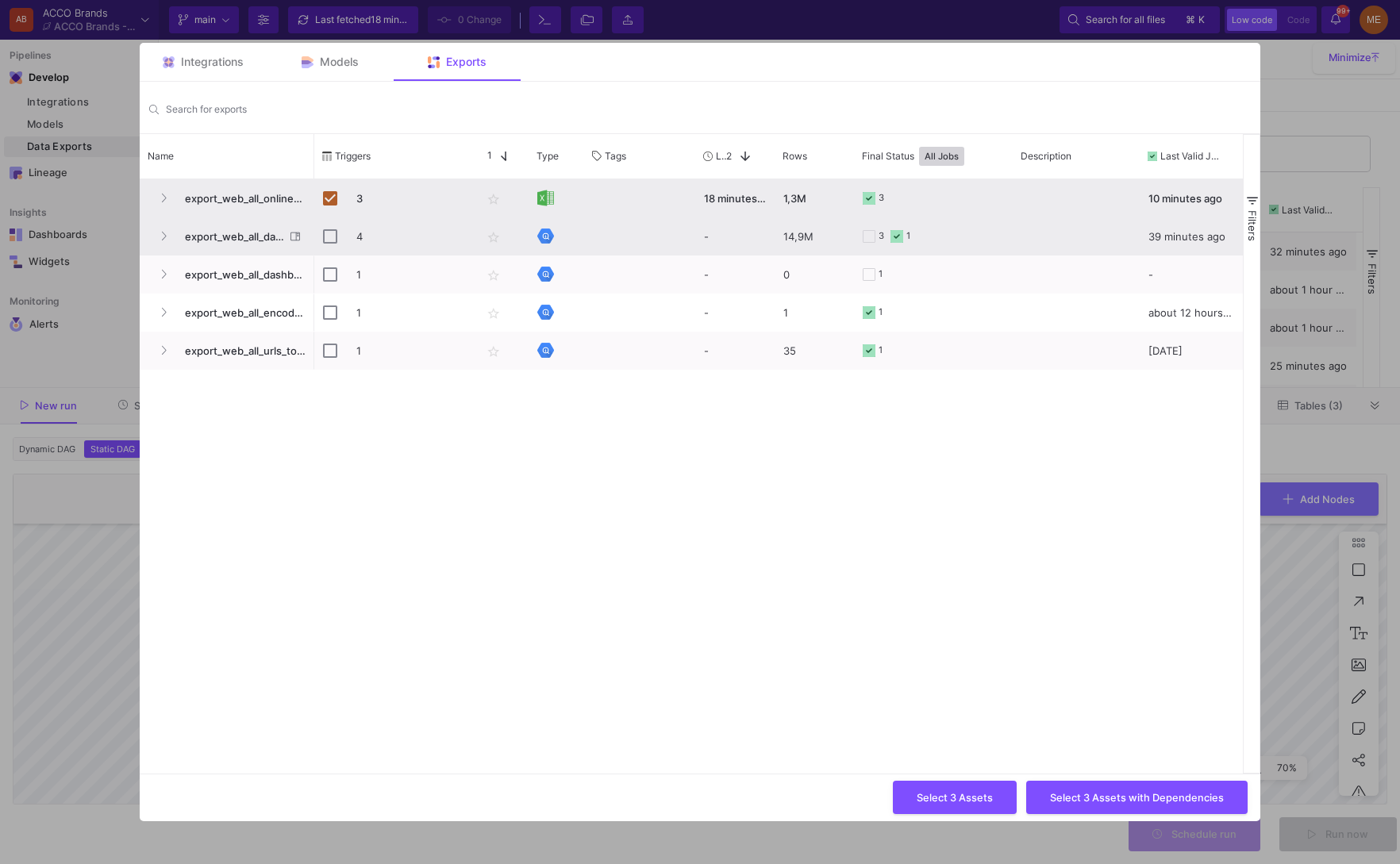
click at [191, 231] on span "export_web_all_dashboard_core" at bounding box center [229, 236] width 109 height 37
click at [155, 237] on button "Press SPACE to select this row." at bounding box center [163, 236] width 24 height 24
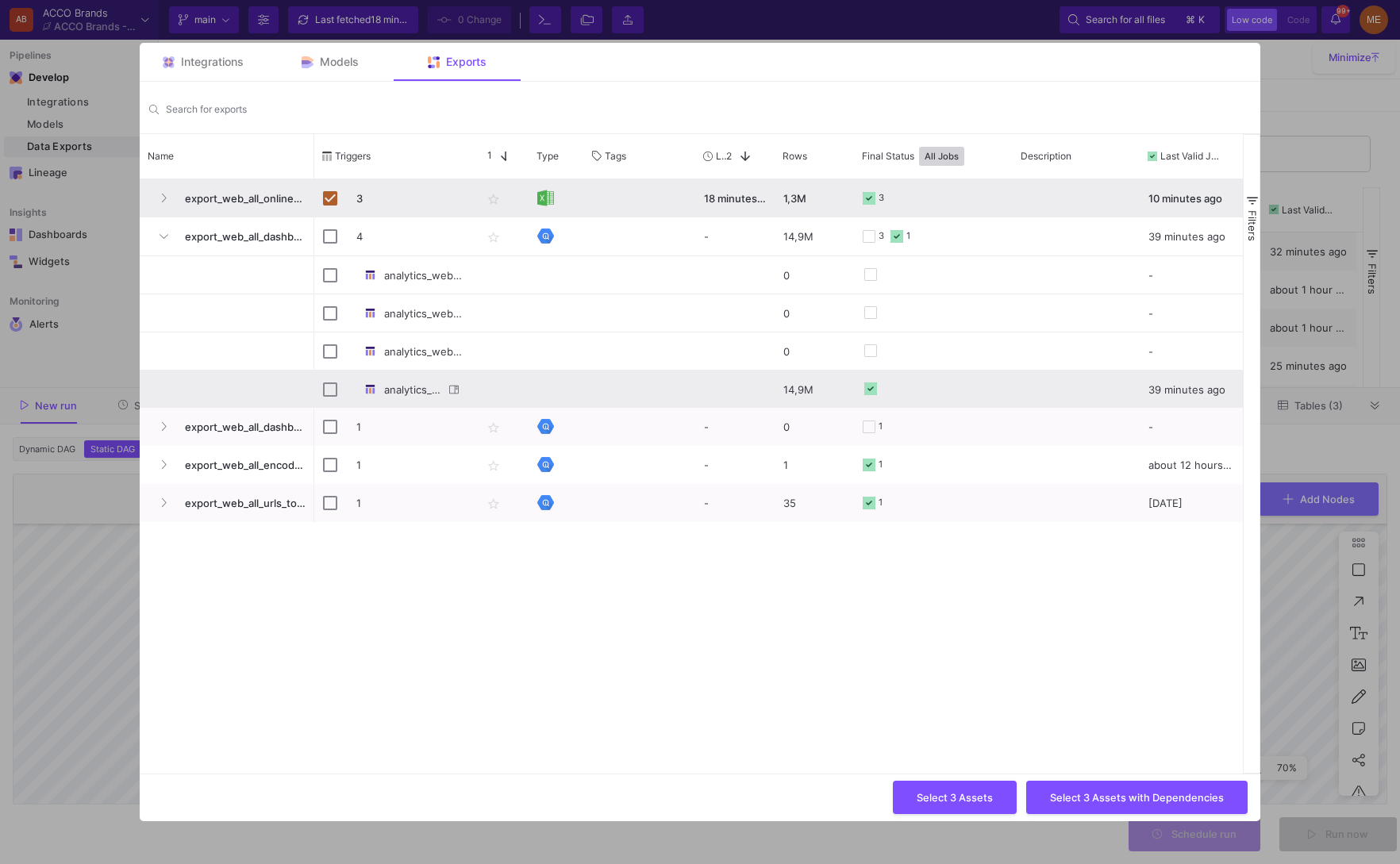
click at [322, 387] on div "analytics_web_all_dashboard_core_unioned" at bounding box center [393, 389] width 159 height 37
checkbox input "false"
checkbox input "true"
click at [1080, 802] on span "Select 4 Assets with Dependencies" at bounding box center [1137, 795] width 173 height 12
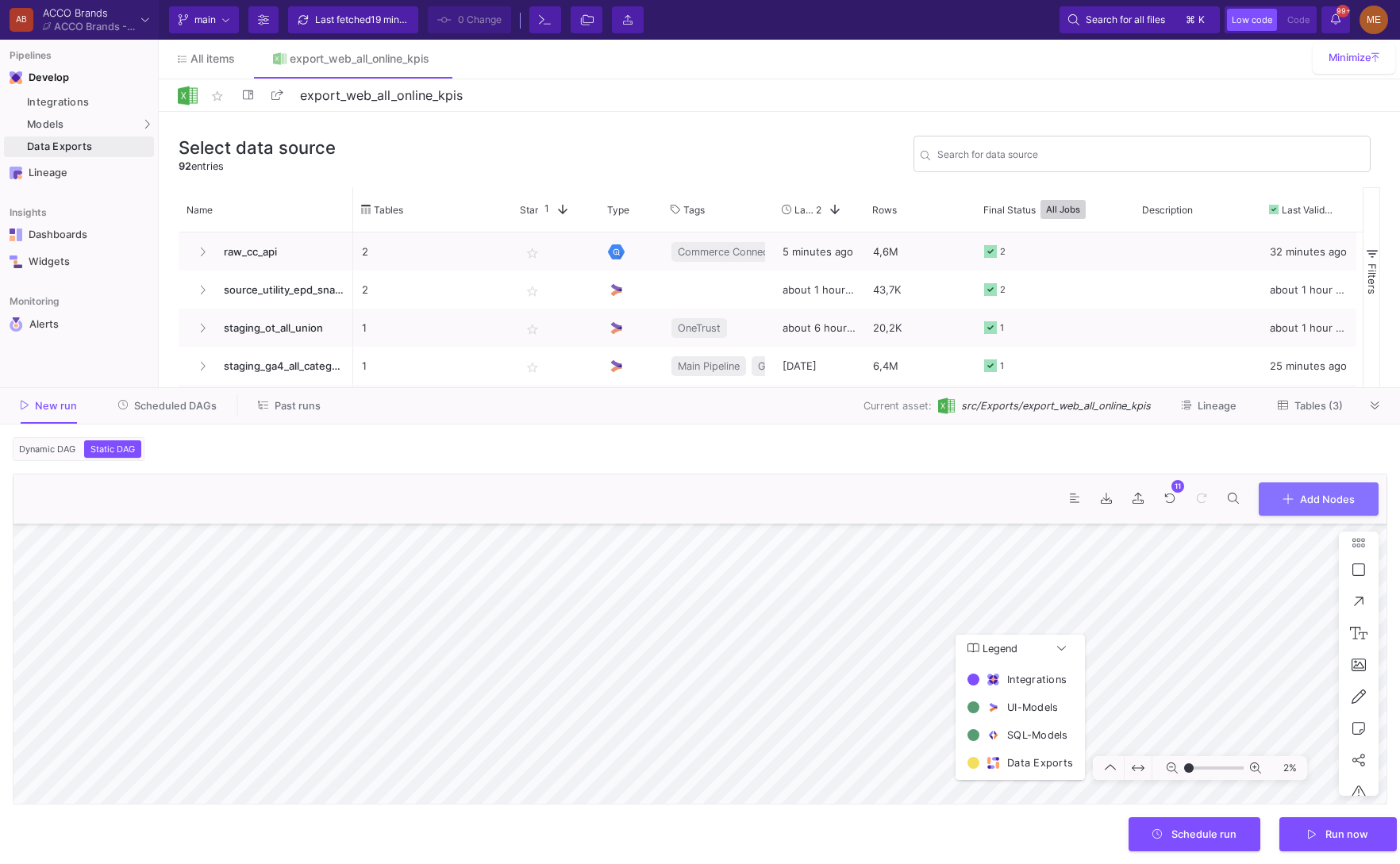
click at [1142, 771] on icon at bounding box center [1138, 768] width 13 height 13
type input "-22"
click at [1361, 843] on button "Run now" at bounding box center [1338, 832] width 118 height 34
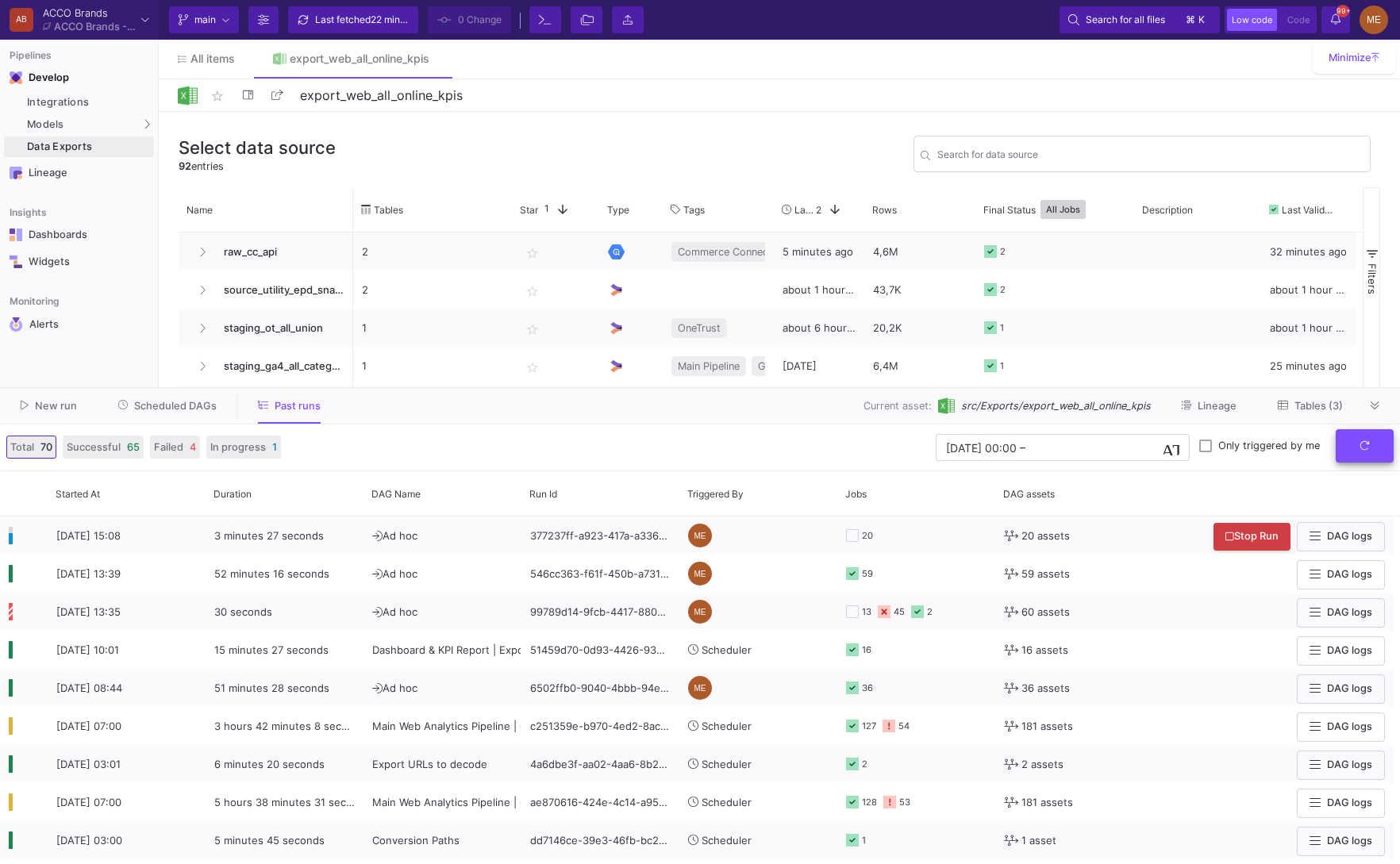
click at [1351, 436] on button "submit" at bounding box center [1364, 446] width 57 height 34
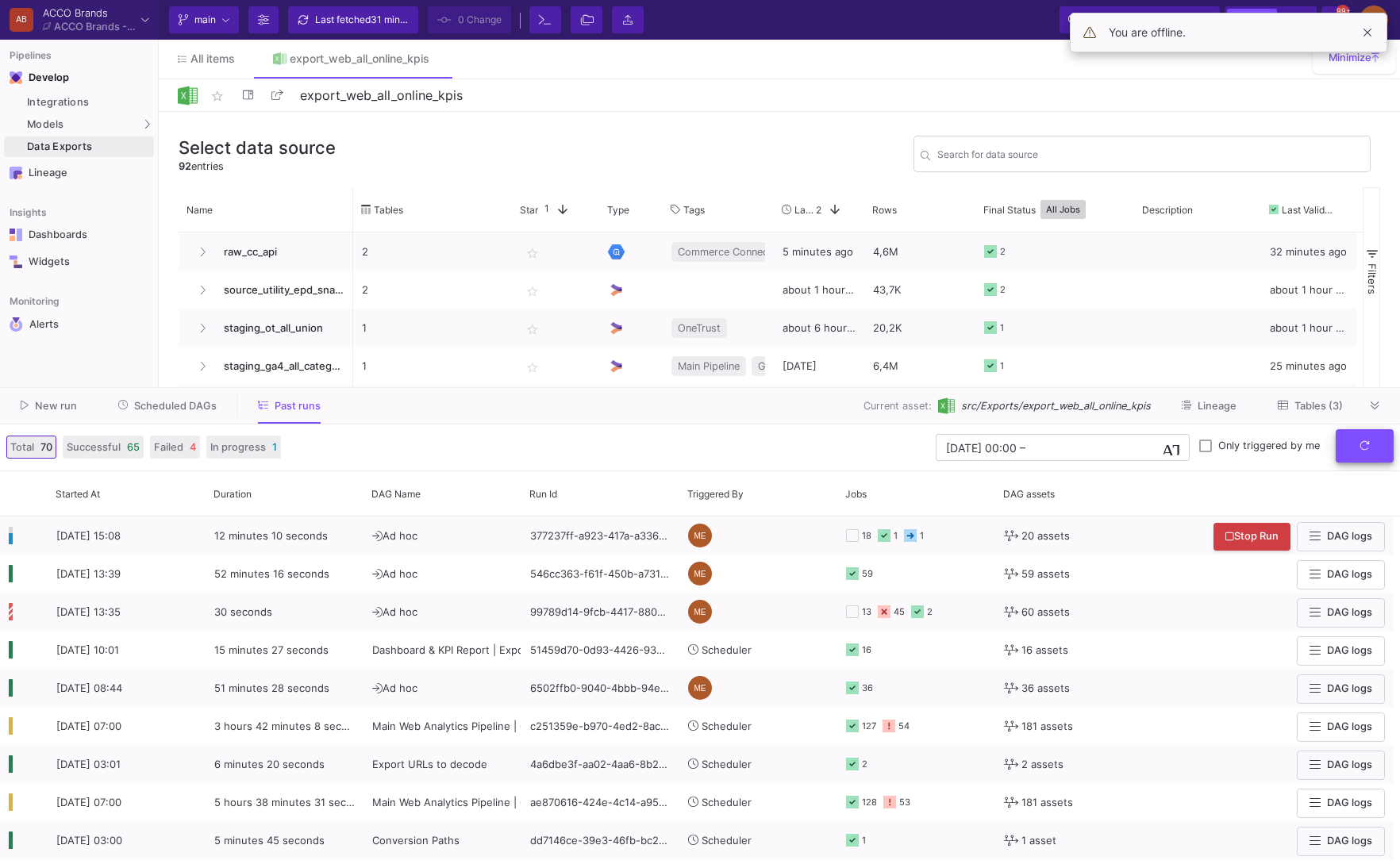
click at [1369, 444] on icon "submit" at bounding box center [1364, 445] width 10 height 10
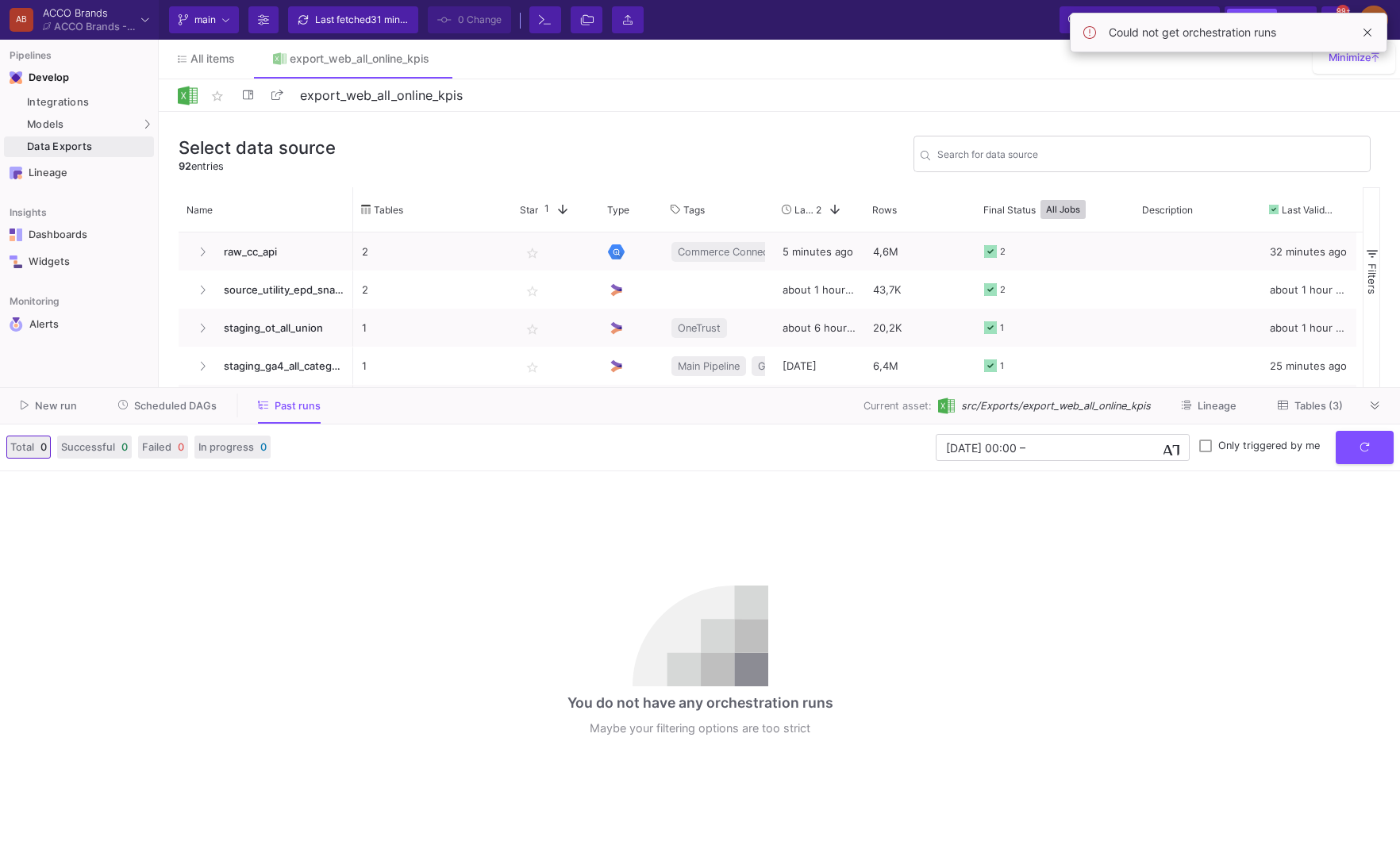
click at [1052, 598] on div "You do not have any orchestration runs Maybe your filtering options are too str…" at bounding box center [700, 668] width 1400 height 393
click at [1383, 442] on button "submit" at bounding box center [1364, 446] width 57 height 34
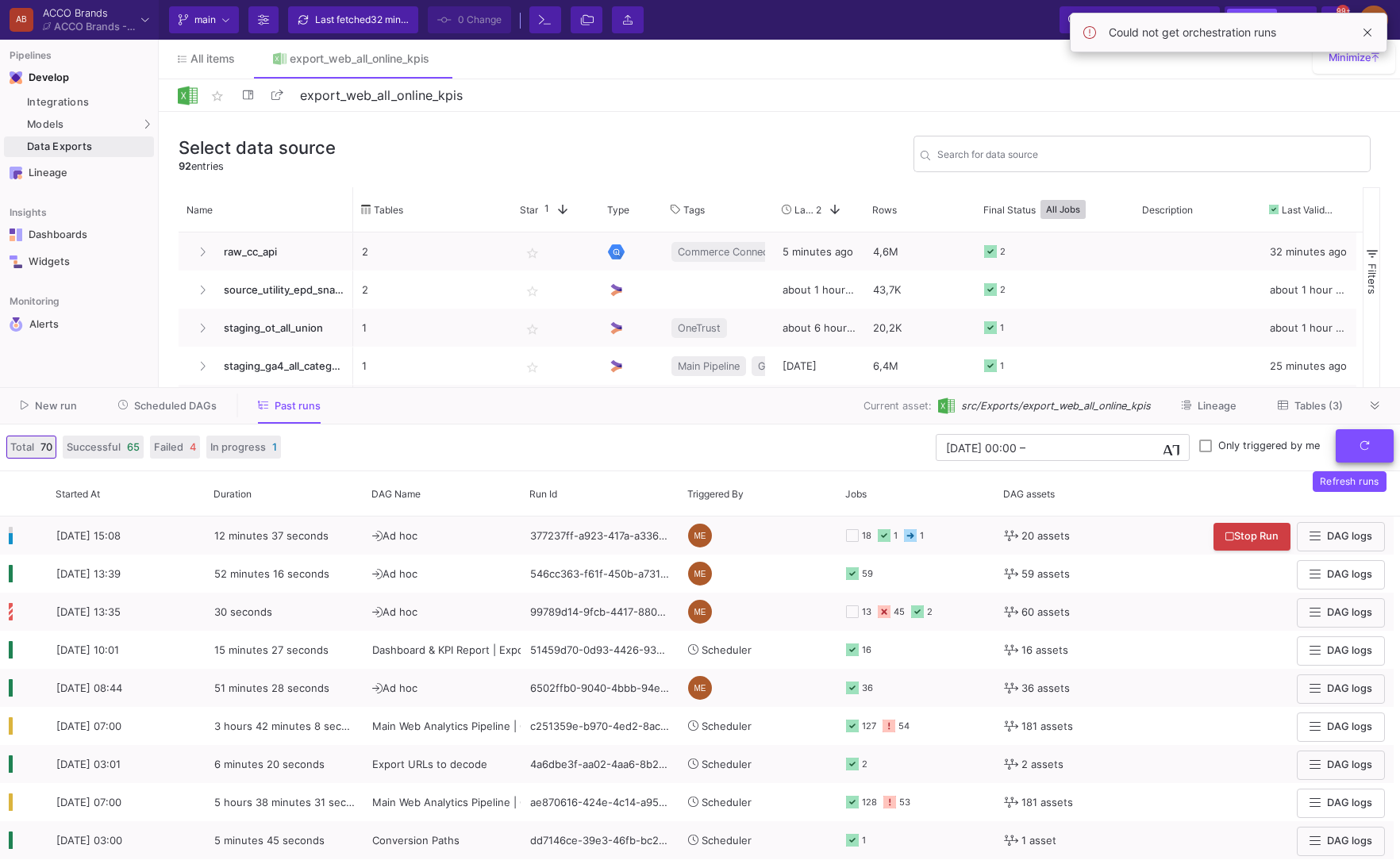
click at [1383, 442] on button "submit" at bounding box center [1364, 446] width 57 height 34
